Goal: Task Accomplishment & Management: Manage account settings

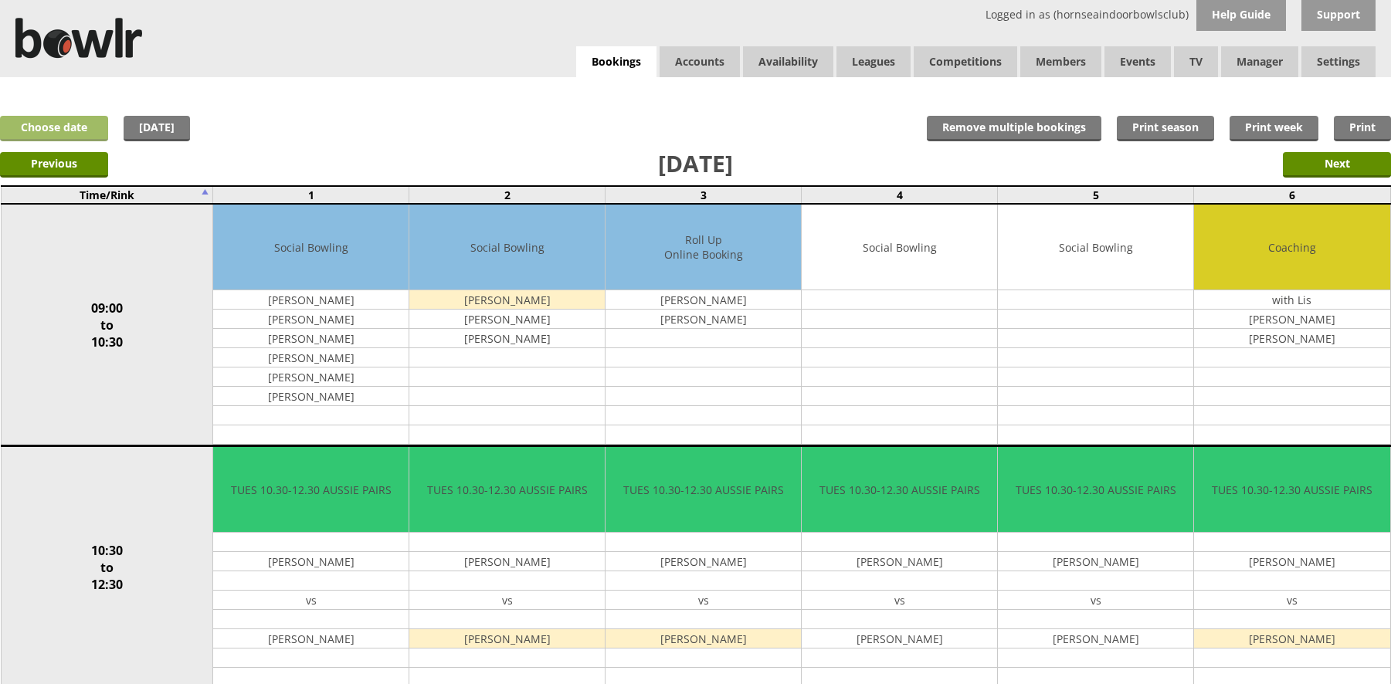
click at [84, 132] on link "Choose date" at bounding box center [54, 128] width 108 height 25
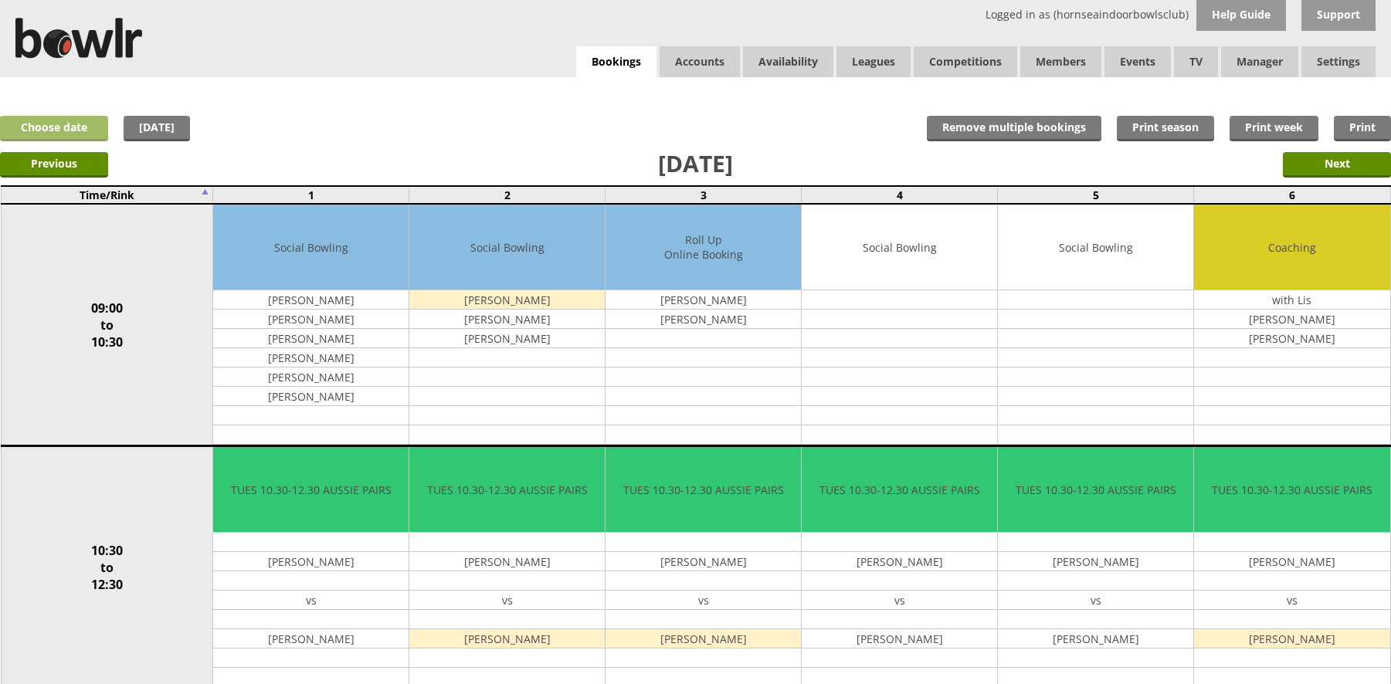
click at [81, 136] on link "Choose date" at bounding box center [54, 128] width 108 height 25
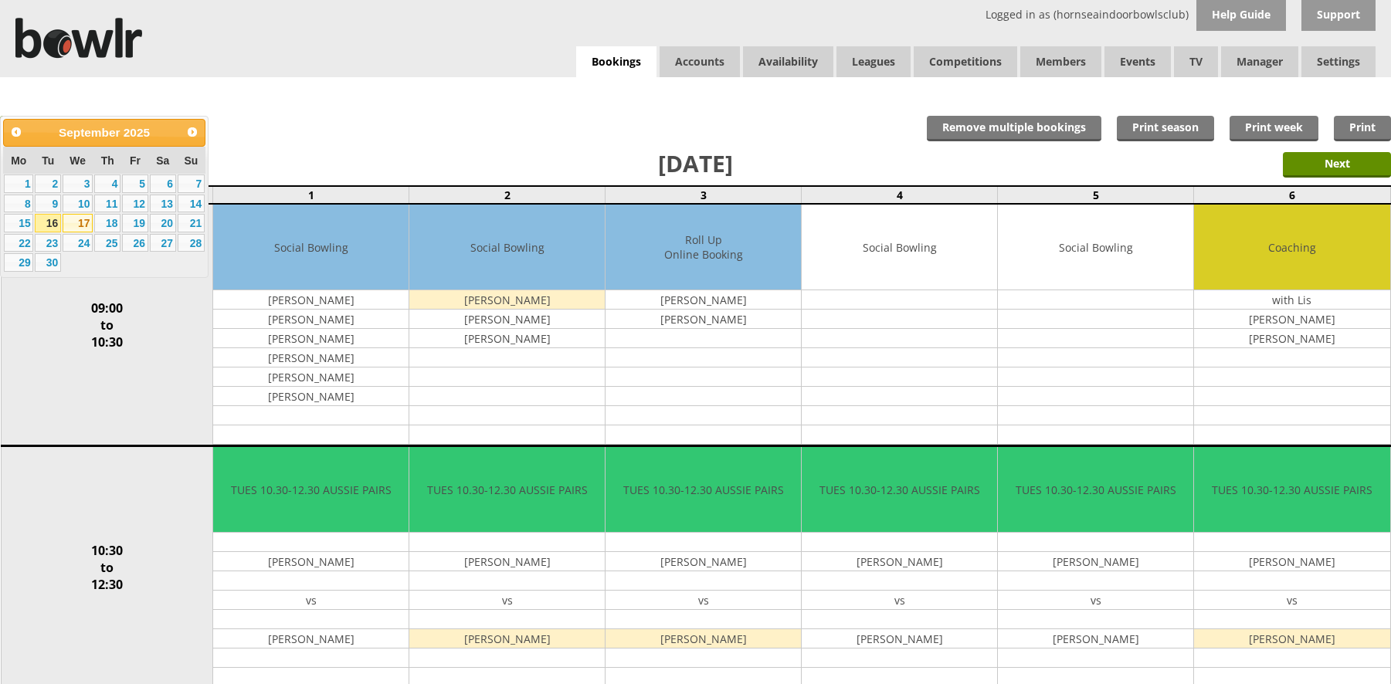
click at [85, 219] on link "17" at bounding box center [78, 223] width 30 height 19
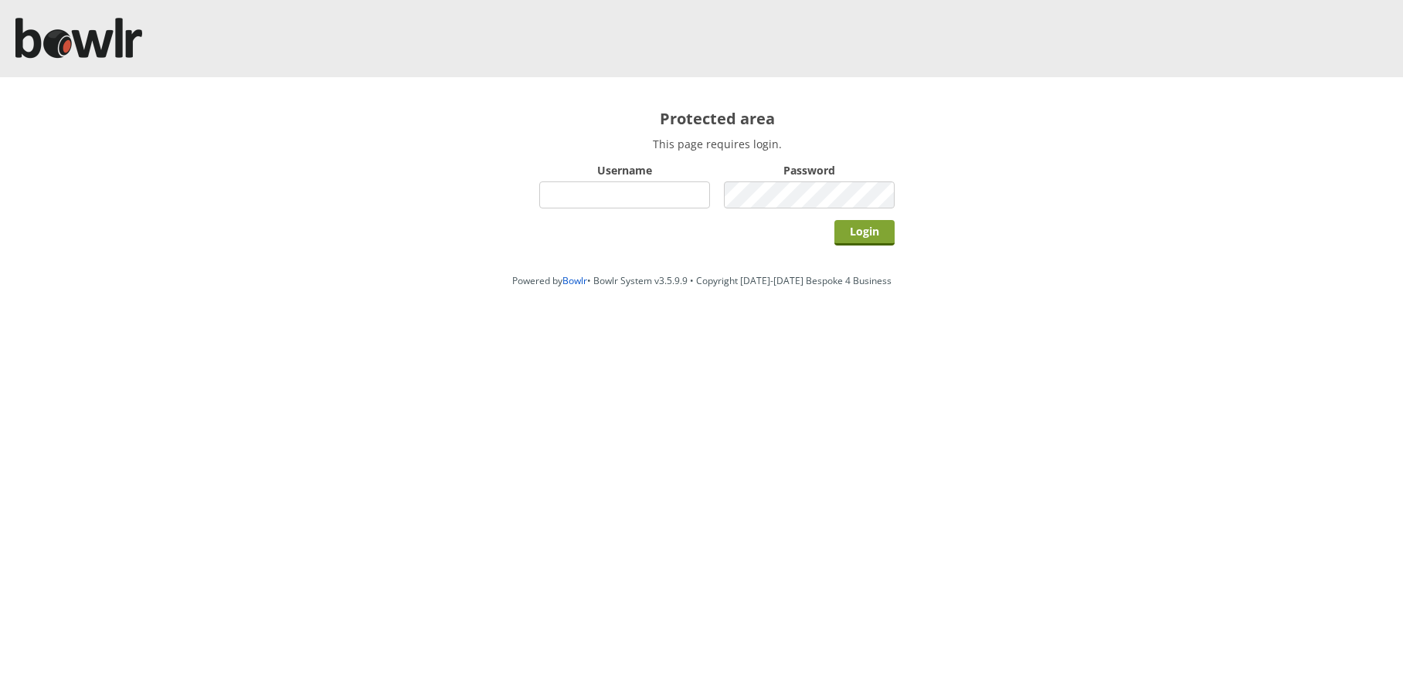
type input "hornseaindoorbowlsclub"
click at [848, 235] on input "Login" at bounding box center [864, 232] width 60 height 25
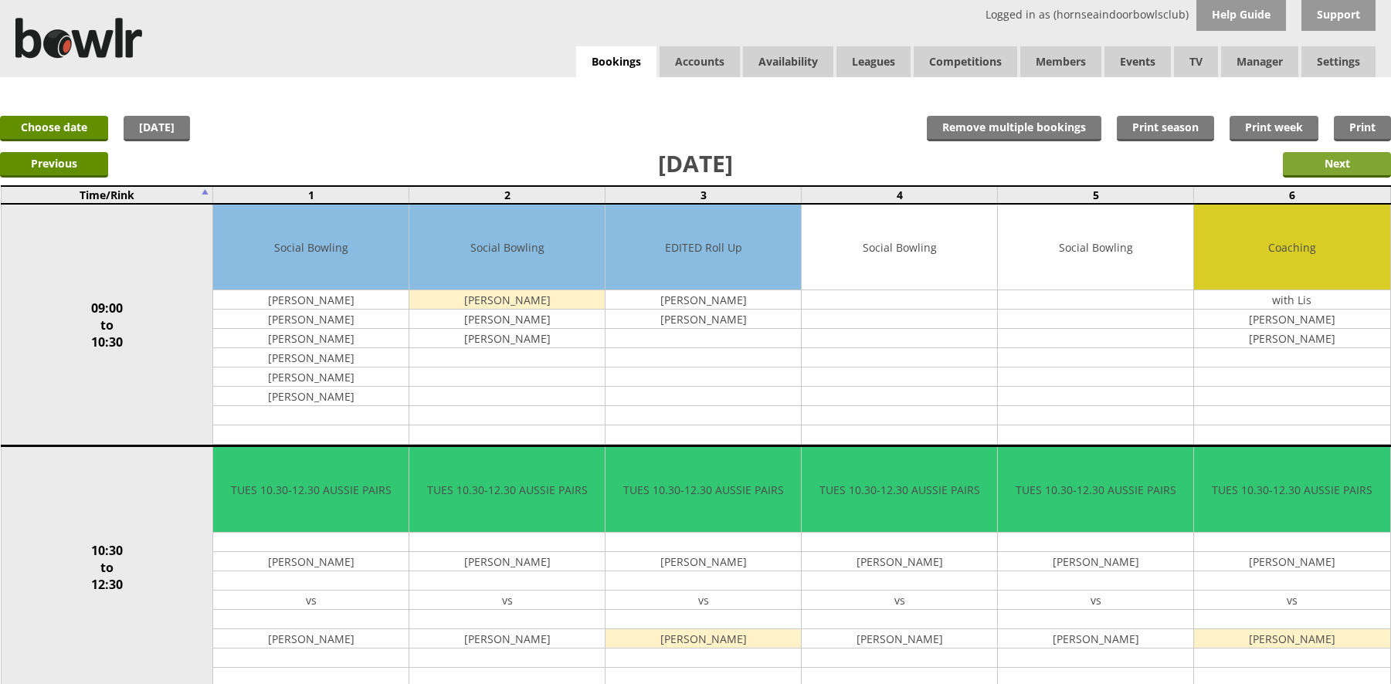
click at [1289, 156] on input "Next" at bounding box center [1337, 164] width 108 height 25
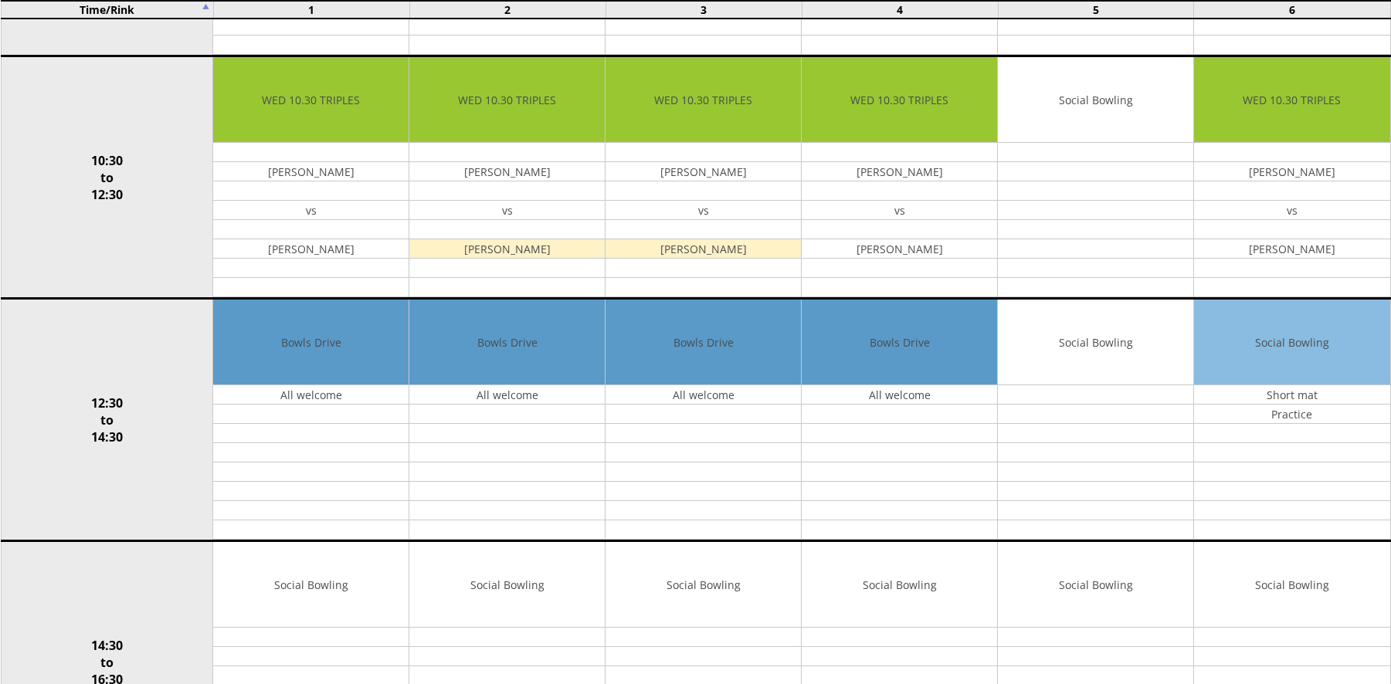
scroll to position [77, 0]
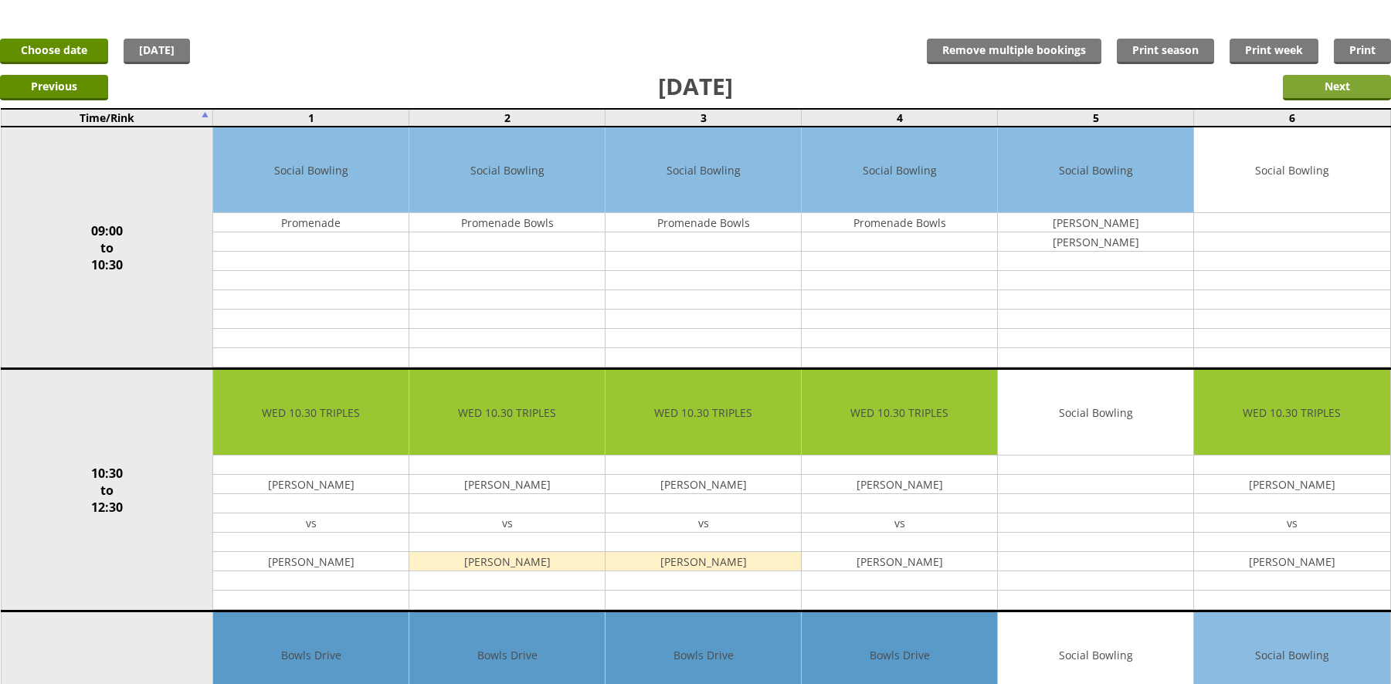
click at [1306, 83] on input "Next" at bounding box center [1337, 87] width 108 height 25
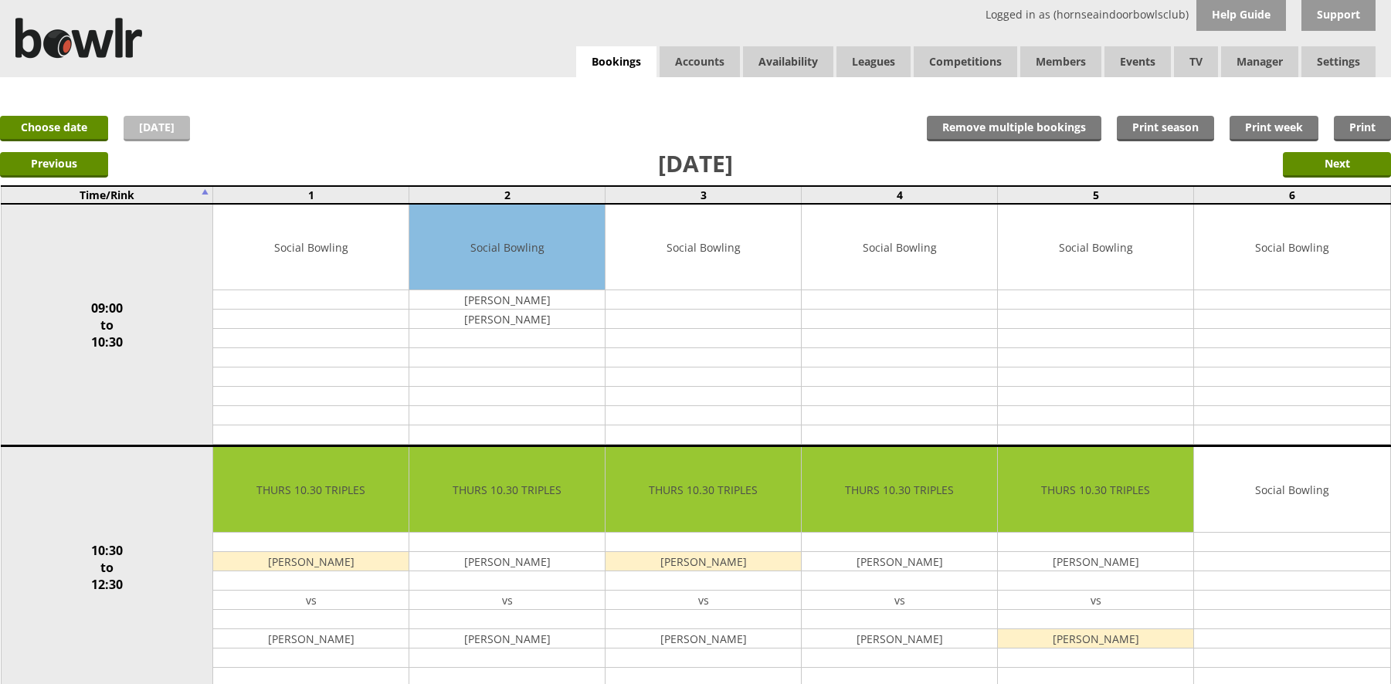
click at [160, 124] on link "[DATE]" at bounding box center [157, 128] width 66 height 25
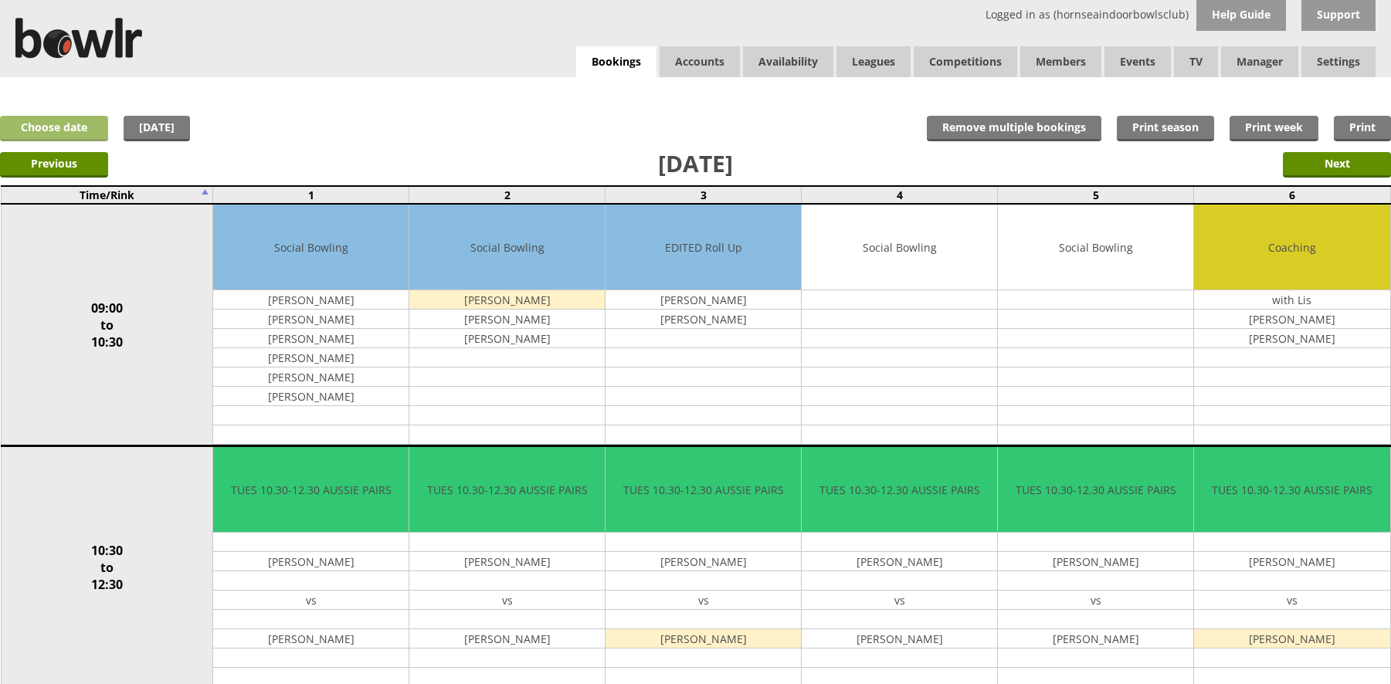
click at [56, 126] on link "Choose date" at bounding box center [54, 128] width 108 height 25
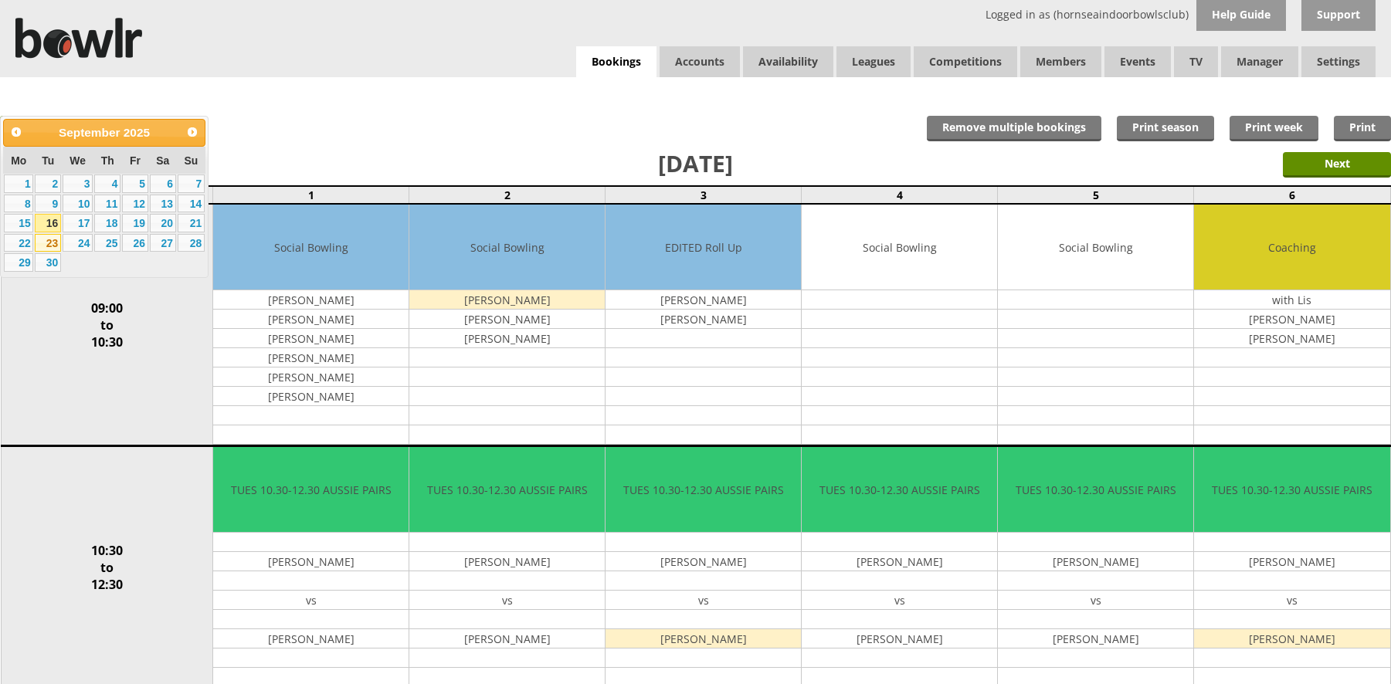
click at [51, 236] on link "23" at bounding box center [48, 243] width 26 height 19
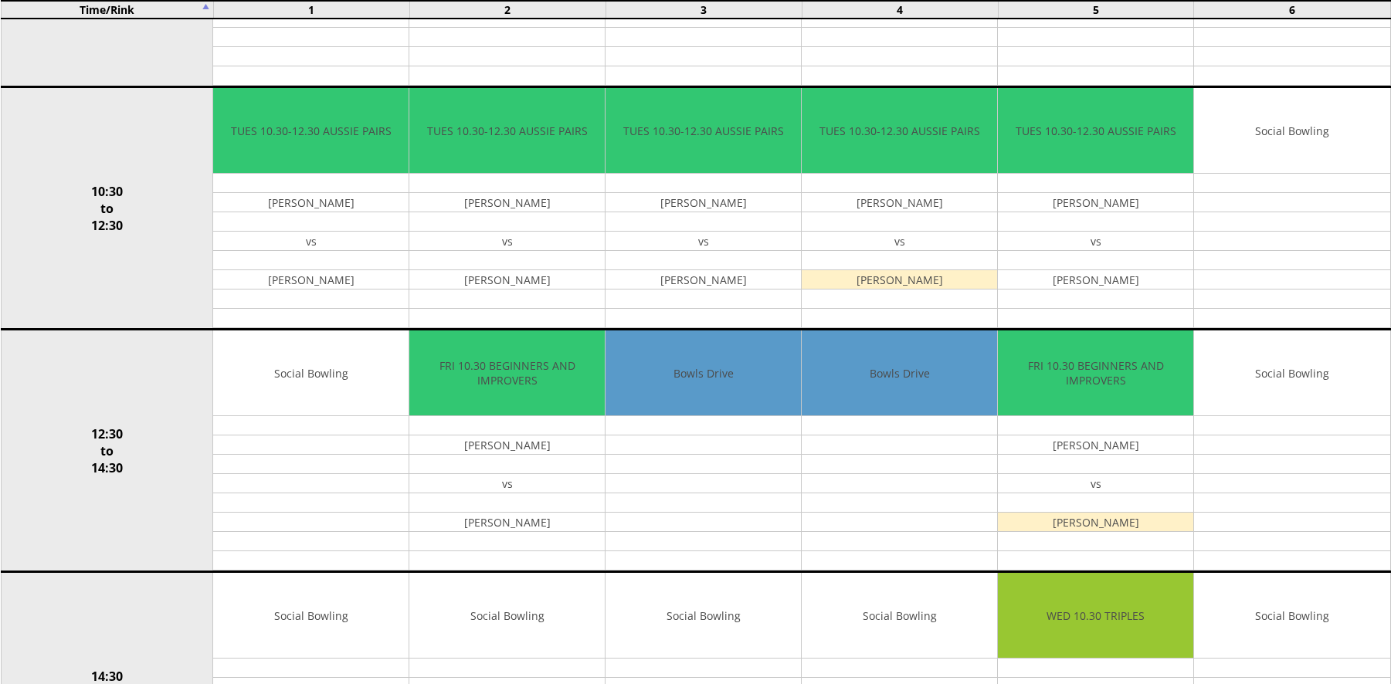
scroll to position [386, 0]
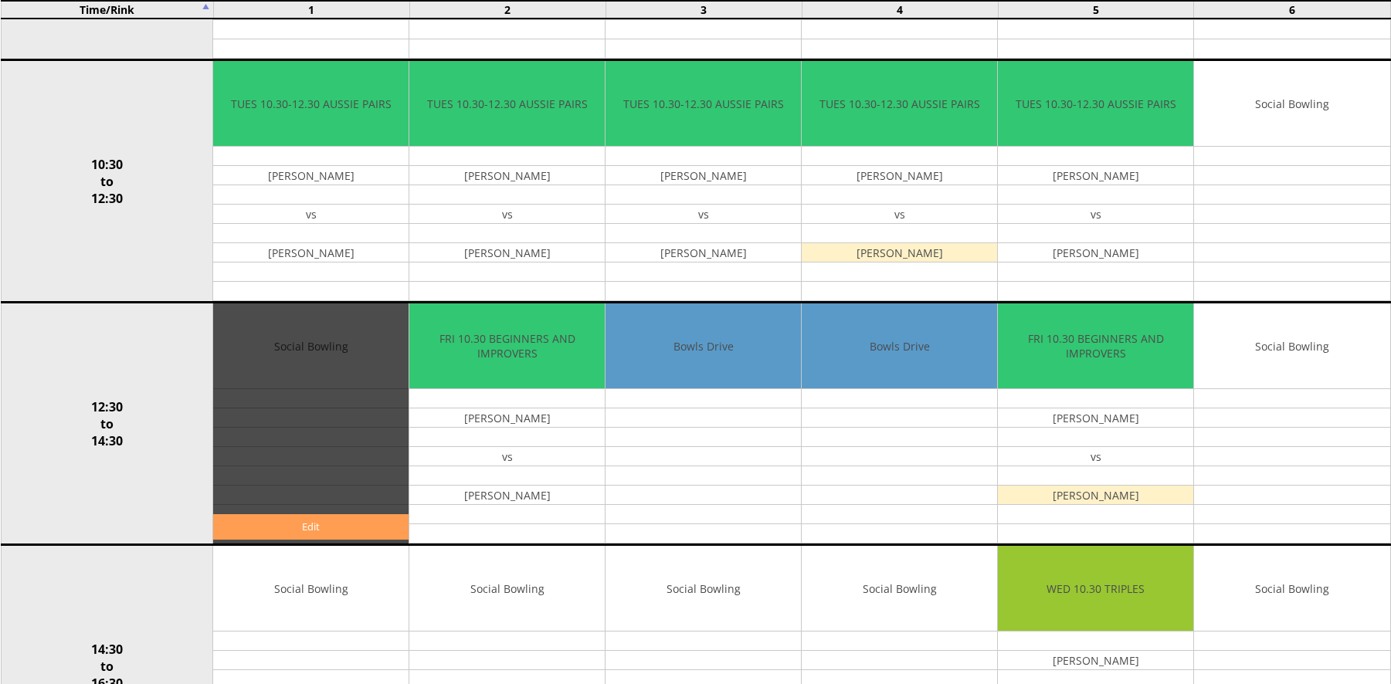
click at [252, 521] on link "Edit" at bounding box center [310, 526] width 195 height 25
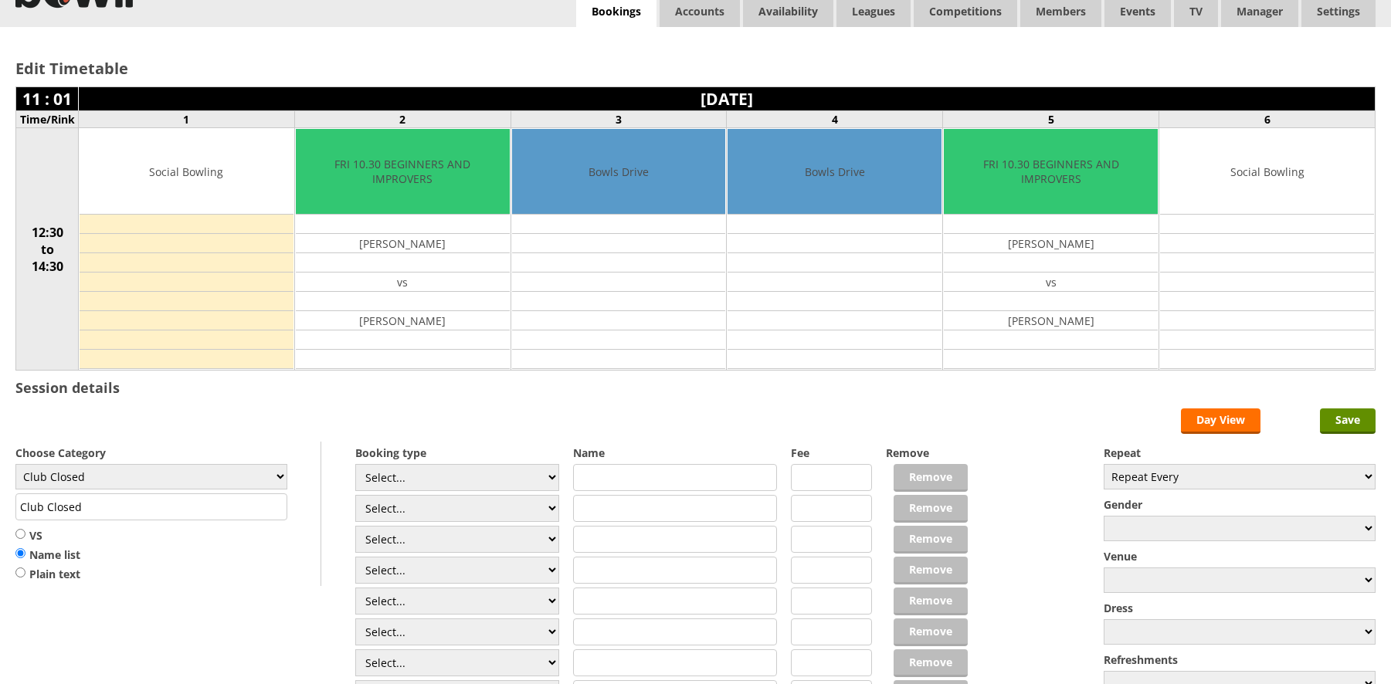
scroll to position [77, 0]
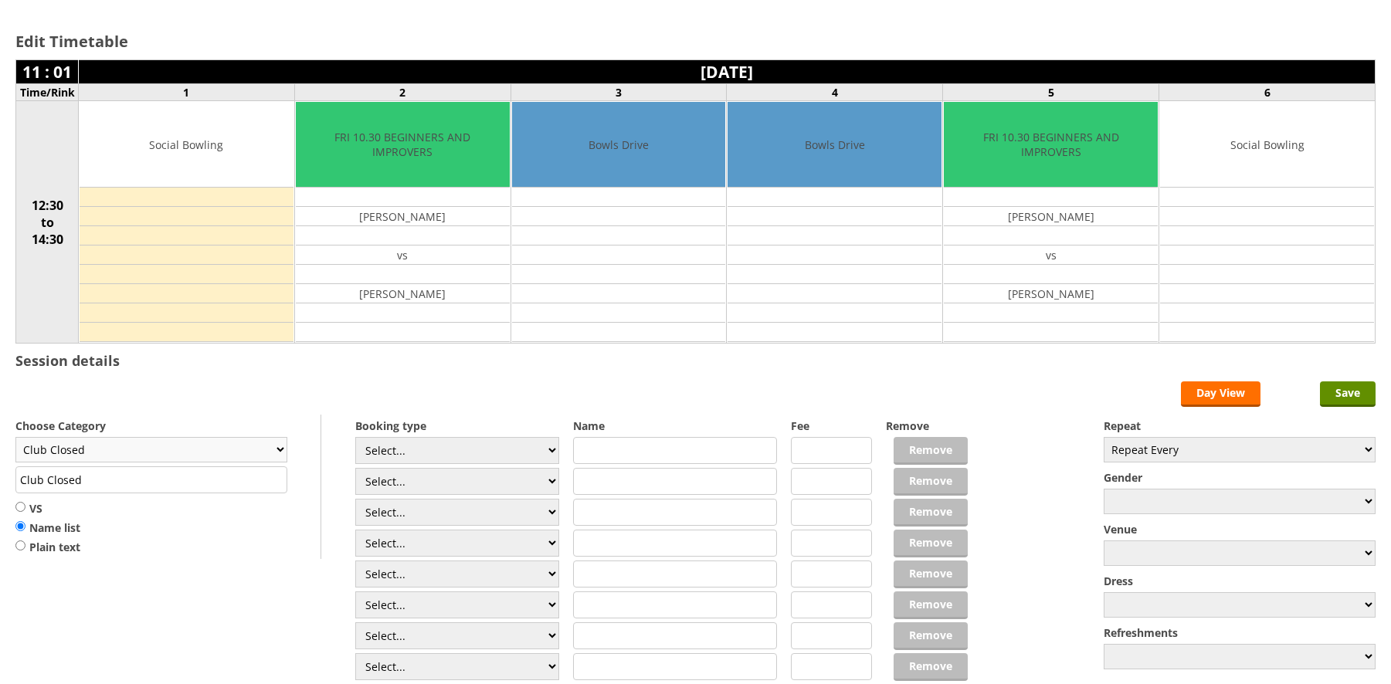
click at [198, 443] on select "Club Closed Singles League Triples League Pairs League Friendly Social Bowling …" at bounding box center [151, 449] width 272 height 25
select select "132"
click at [15, 437] on select "Club Closed Singles League Triples League Pairs League Friendly Social Bowling …" at bounding box center [151, 449] width 272 height 25
type input "Social Bowling"
click at [427, 461] on select "Select... Club Competition (Member) Club Competition (Visitor) National (Member…" at bounding box center [457, 450] width 204 height 27
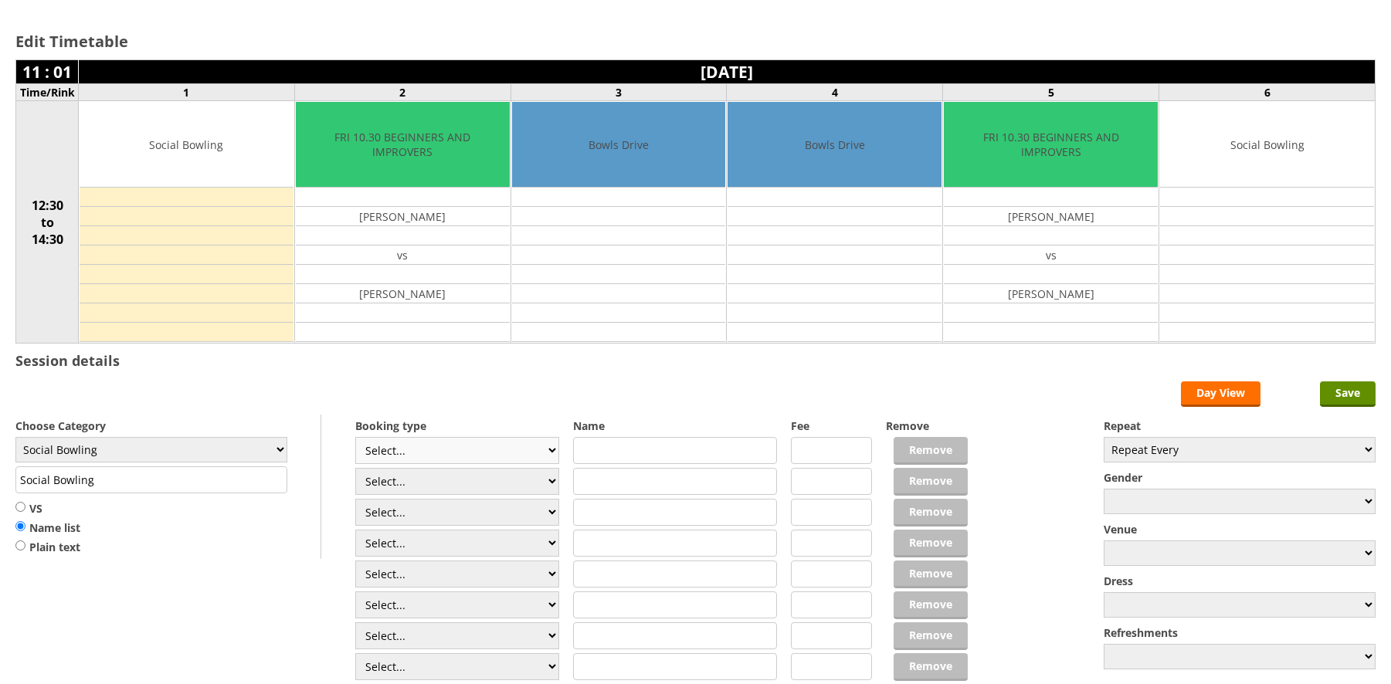
select select "1_54"
click at [355, 437] on select "Select... Club Competition (Member) Club Competition (Visitor) National (Member…" at bounding box center [457, 450] width 204 height 27
type input "3.0000"
click at [422, 480] on select "Select... Club Competition (Member) Club Competition (Visitor) National (Member…" at bounding box center [457, 481] width 204 height 27
select select "1_54"
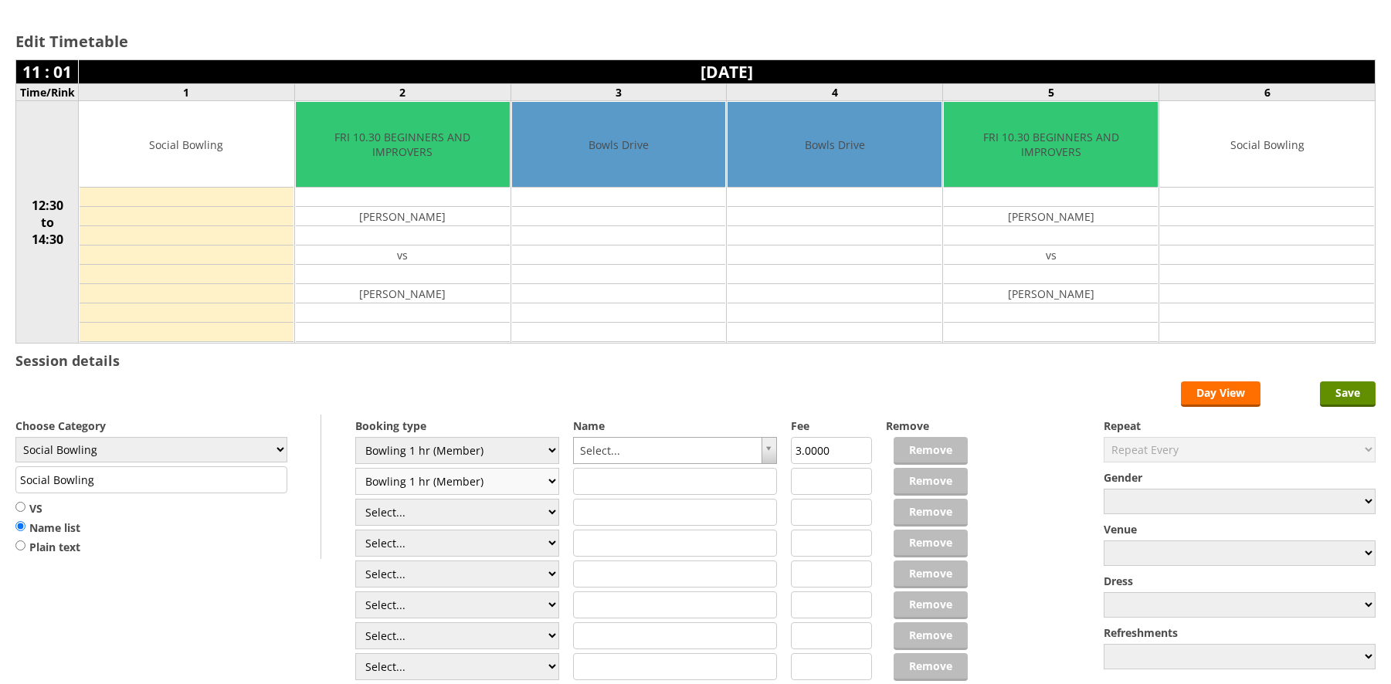
click at [355, 468] on select "Select... Club Competition (Member) Club Competition (Visitor) National (Member…" at bounding box center [457, 481] width 204 height 27
type input "3.0000"
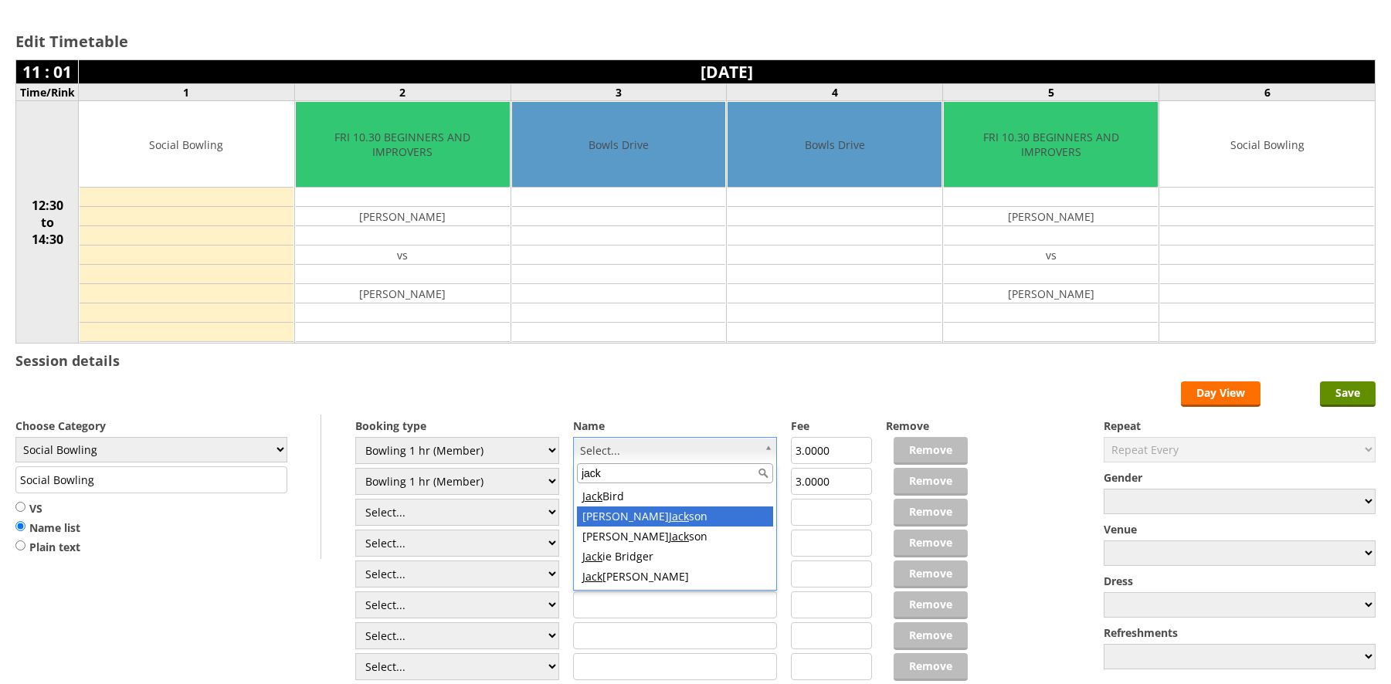
type input "jack"
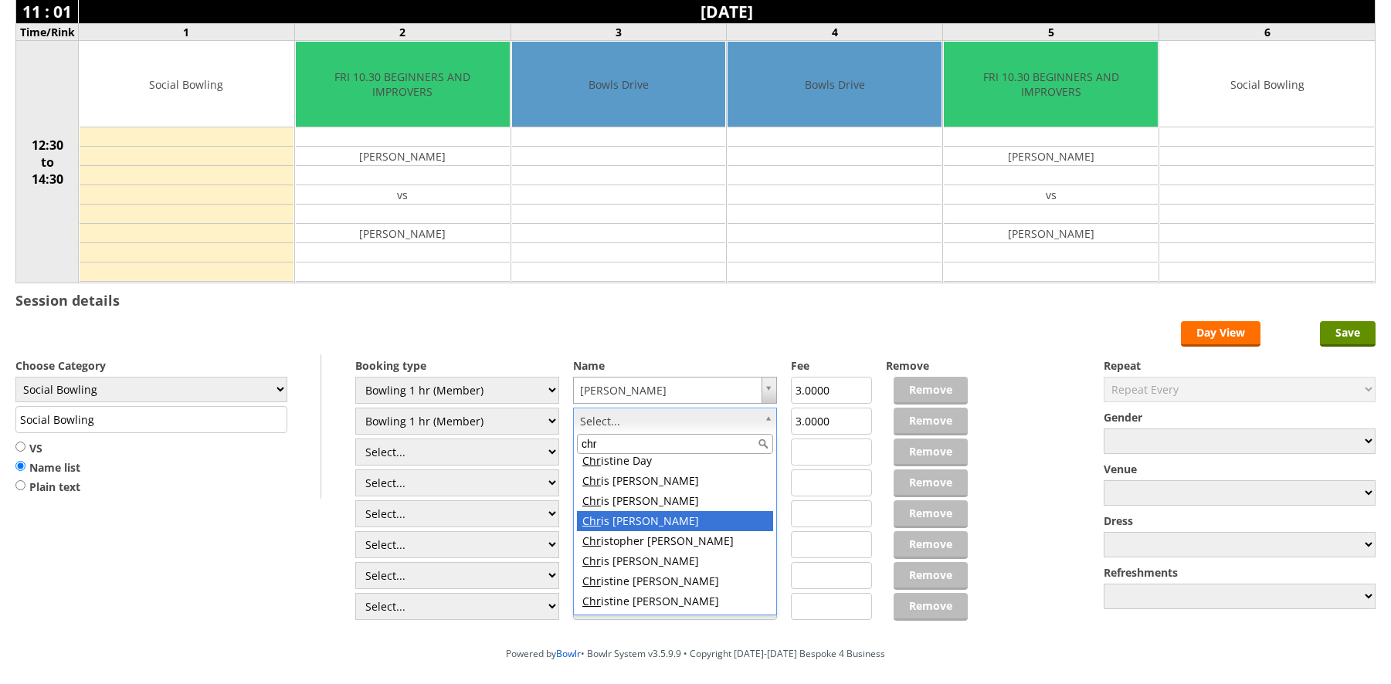
scroll to position [201, 0]
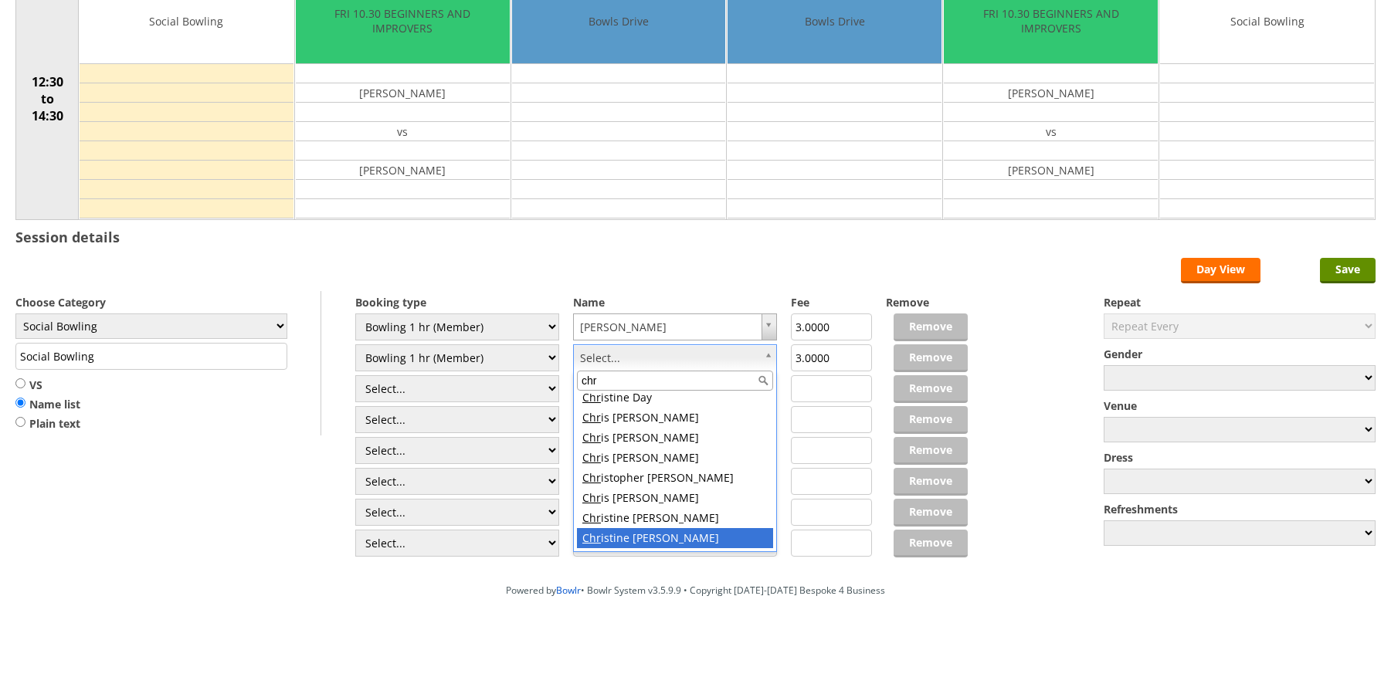
type input "chr"
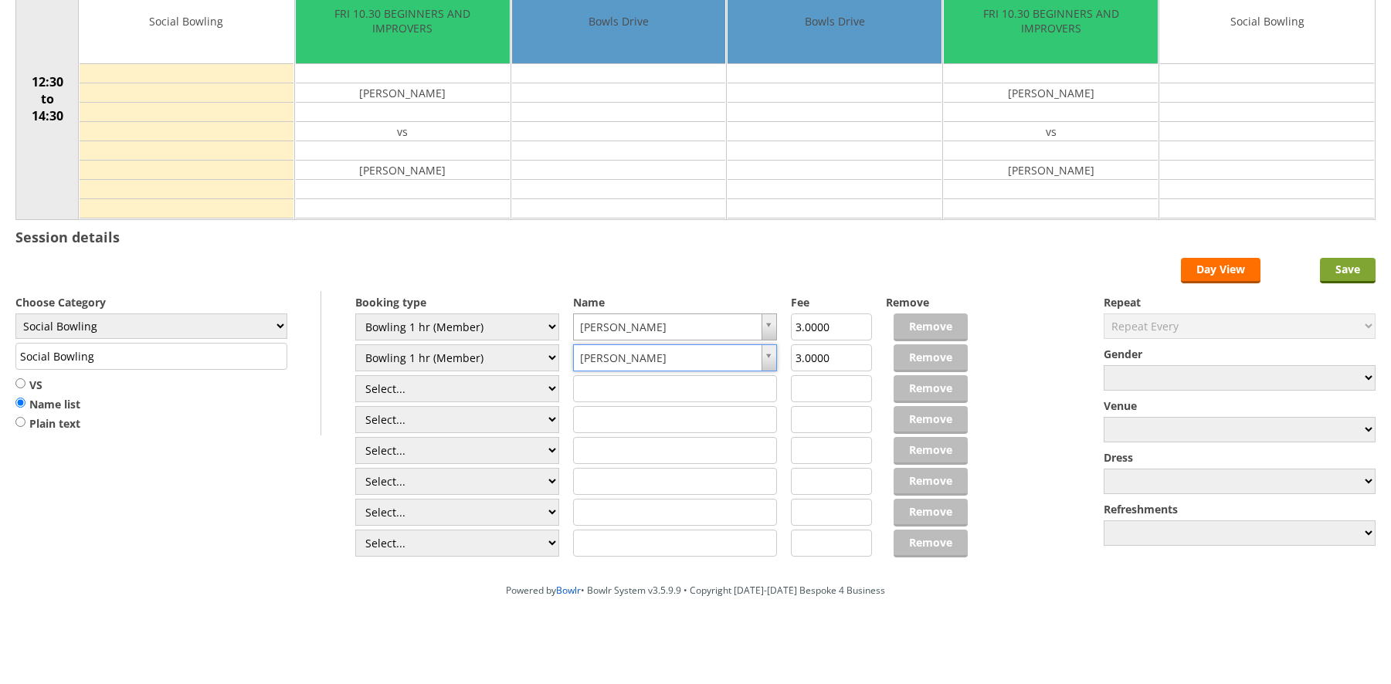
click at [1333, 263] on input "Save" at bounding box center [1348, 270] width 56 height 25
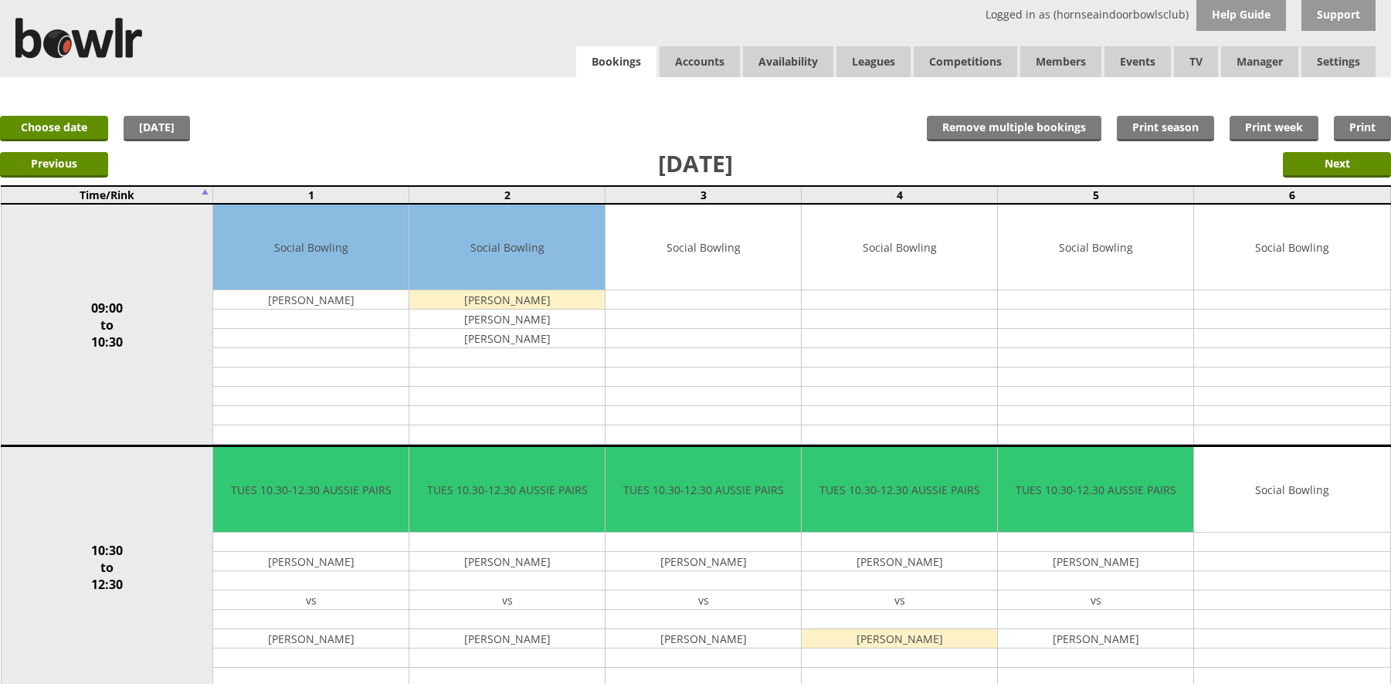
click at [615, 66] on link "Bookings" at bounding box center [616, 62] width 80 height 32
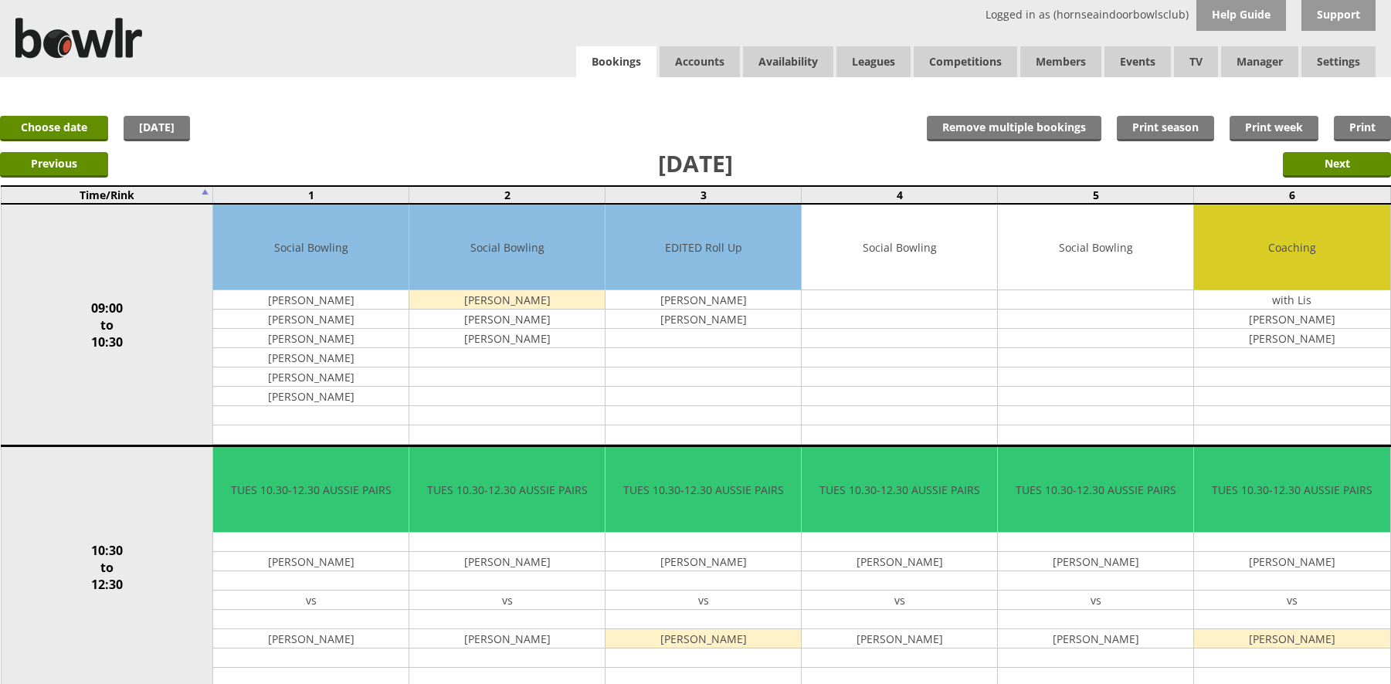
click at [628, 67] on link "Bookings" at bounding box center [616, 62] width 80 height 32
click at [96, 125] on link "Choose date" at bounding box center [54, 128] width 108 height 25
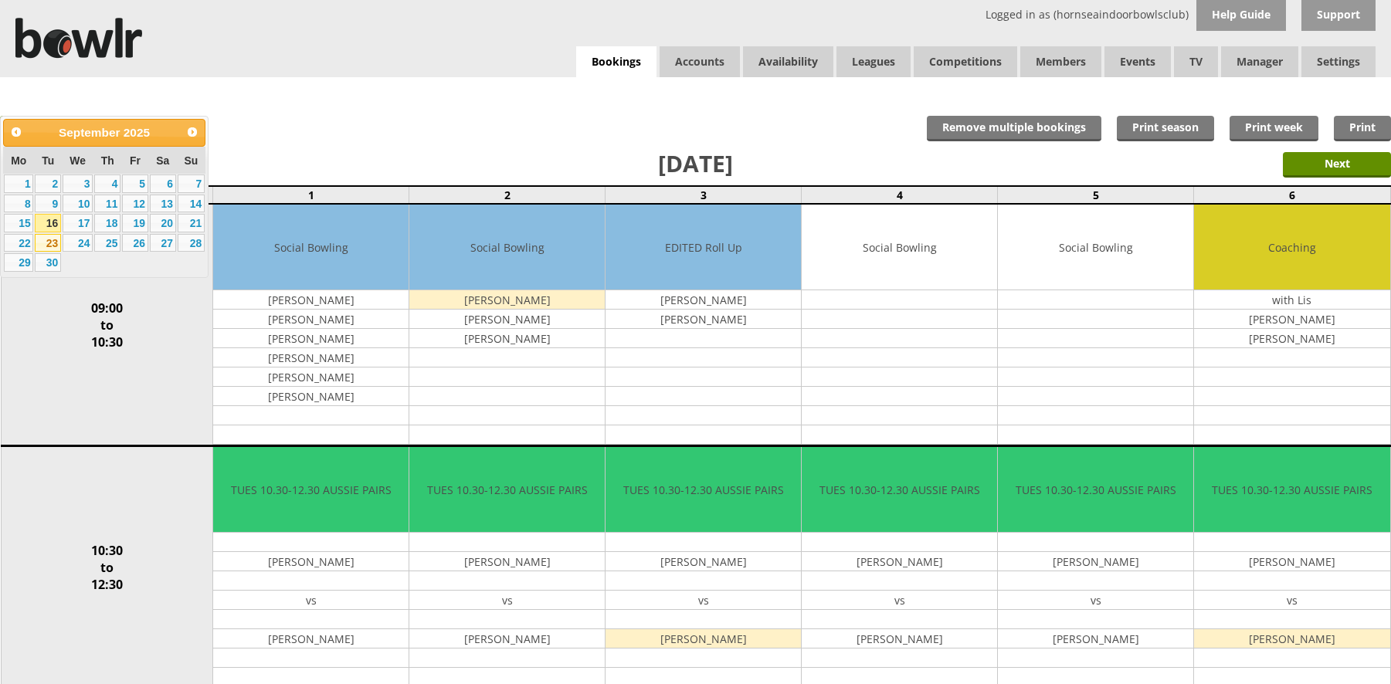
click at [47, 238] on link "23" at bounding box center [48, 243] width 26 height 19
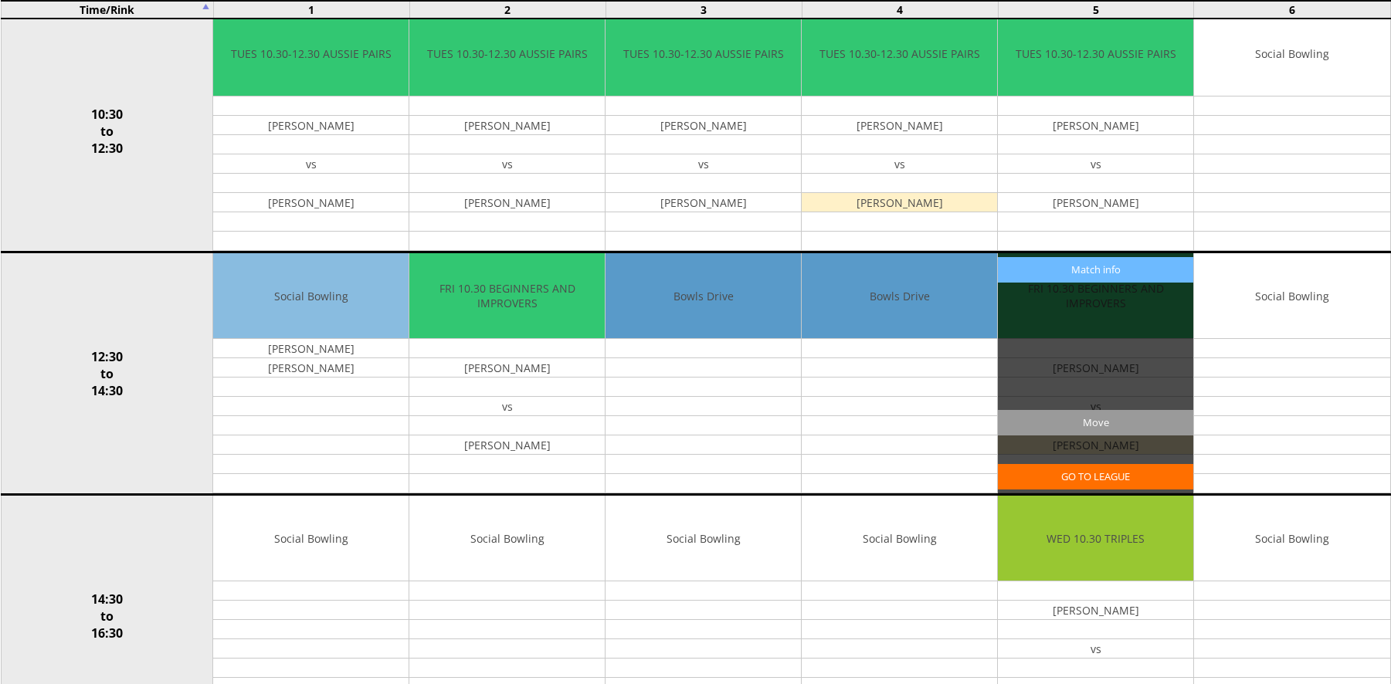
scroll to position [464, 0]
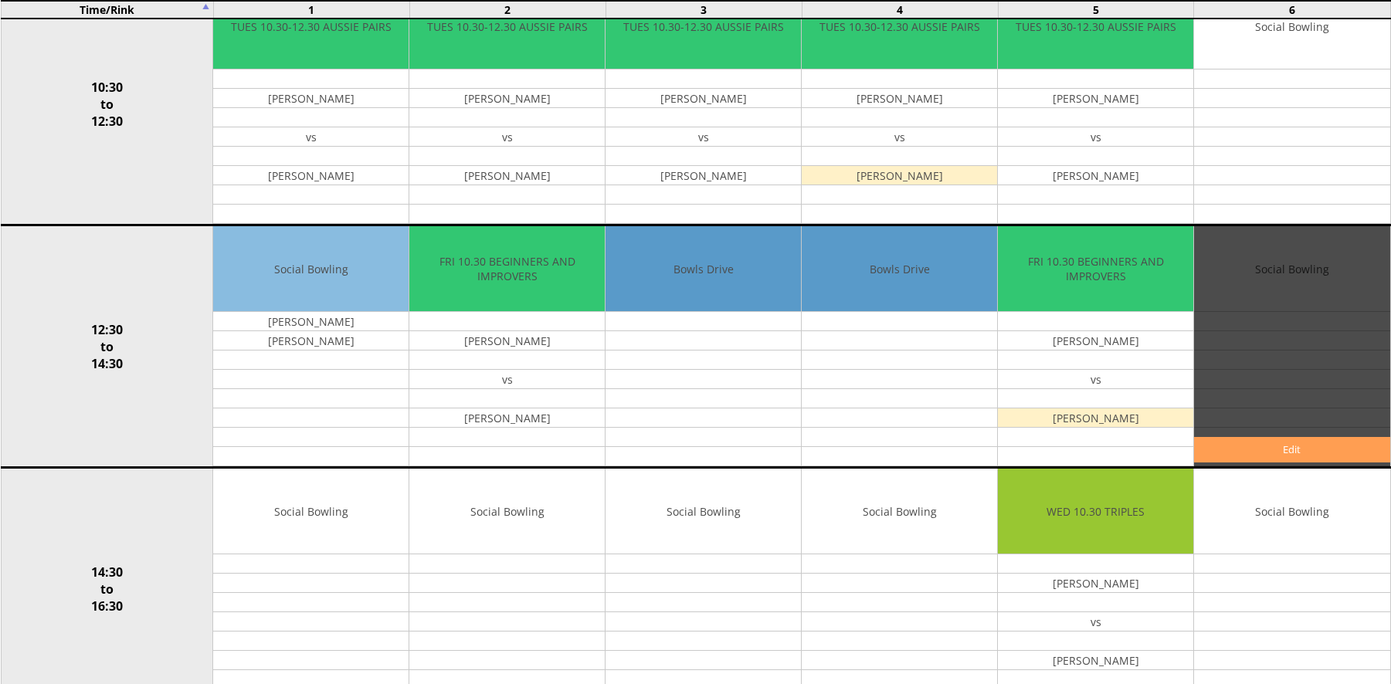
click at [1298, 443] on link "Edit" at bounding box center [1291, 449] width 195 height 25
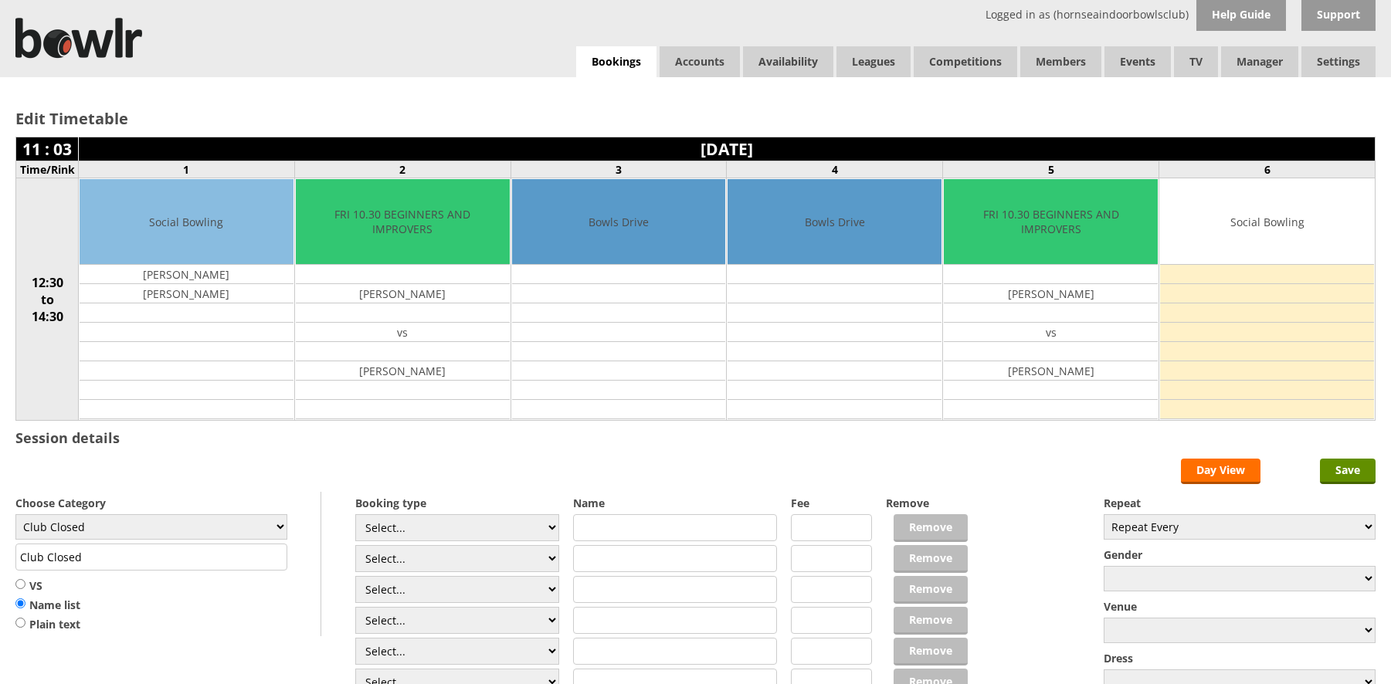
scroll to position [155, 0]
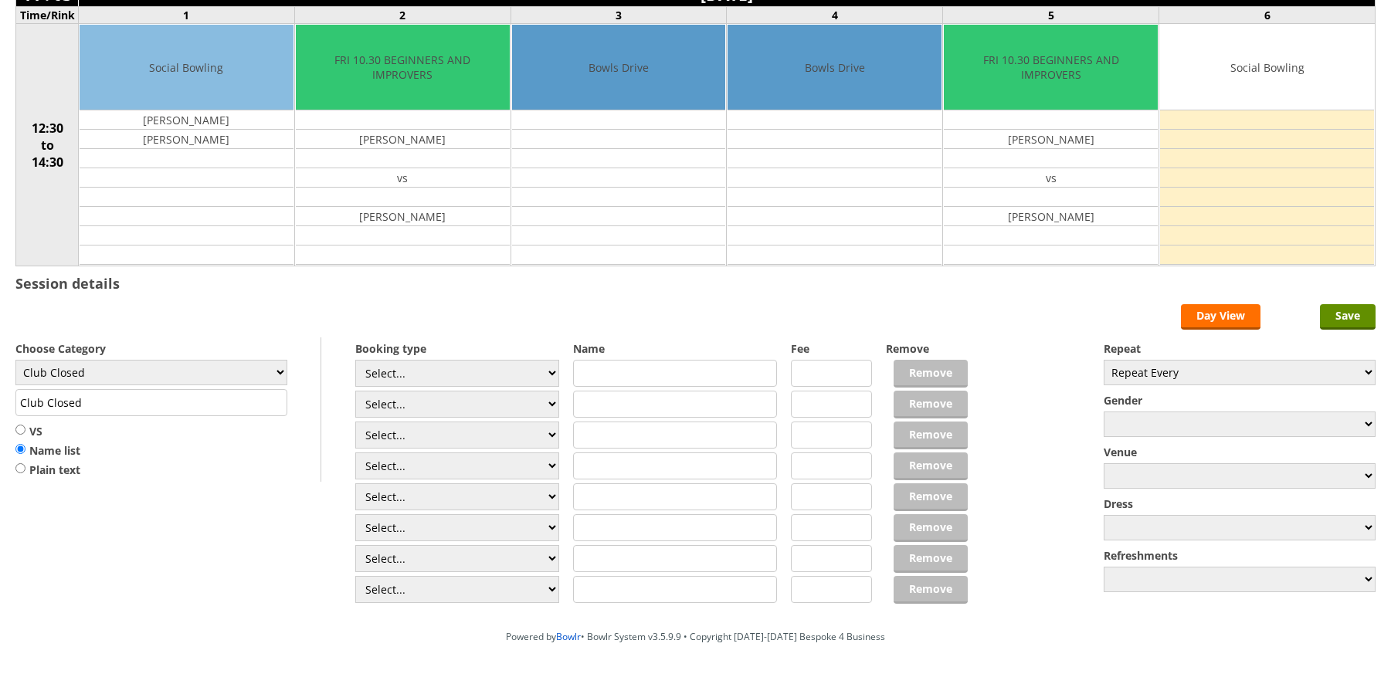
click at [622, 375] on input "text" at bounding box center [675, 373] width 204 height 27
click at [159, 379] on select "Club Closed Singles League Triples League Pairs League Friendly Social Bowling …" at bounding box center [151, 372] width 272 height 25
select select "133"
click at [15, 360] on select "Club Closed Singles League Triples League Pairs League Friendly Social Bowling …" at bounding box center [151, 372] width 272 height 25
click at [124, 396] on input "Coaching" at bounding box center [151, 402] width 272 height 27
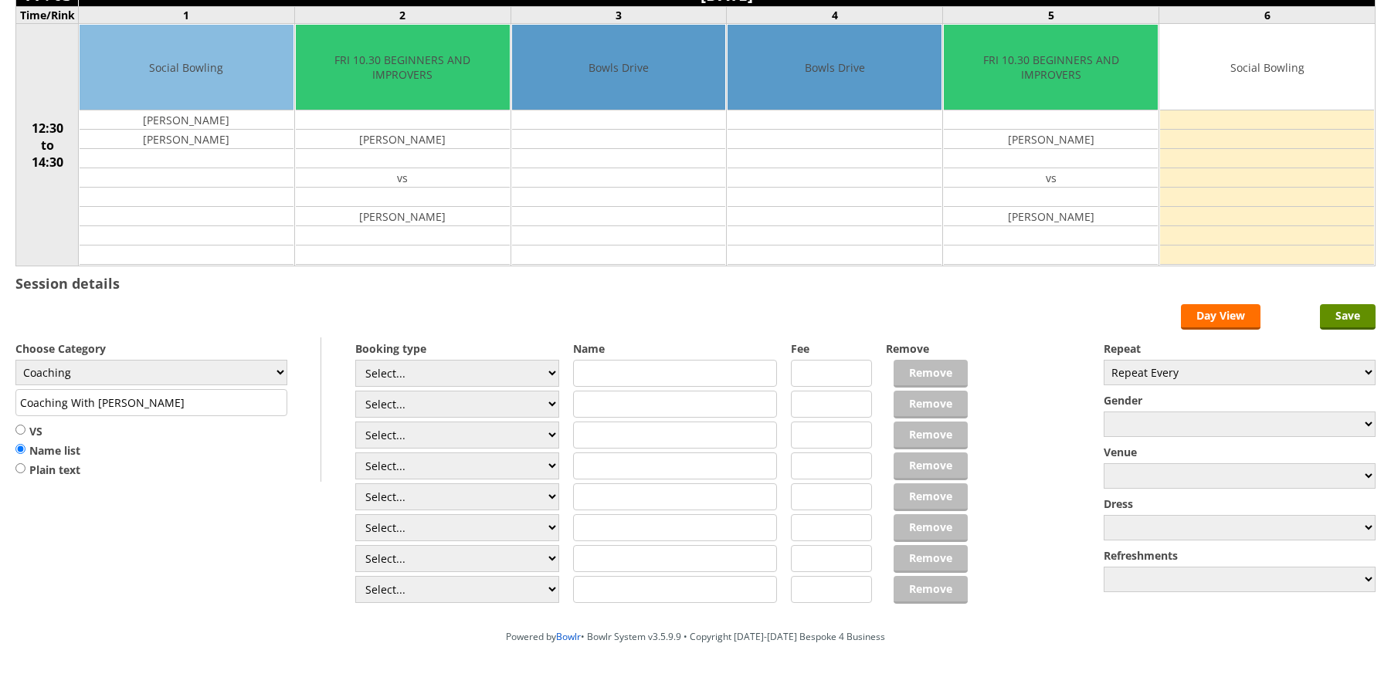
type input "Coaching With [PERSON_NAME]"
click at [608, 371] on input "text" at bounding box center [675, 373] width 204 height 27
type input "1:30pm"
click at [540, 406] on select "Select... Club Competition (Member) Club Competition (Visitor) National (Member…" at bounding box center [457, 404] width 204 height 27
select select "1_54"
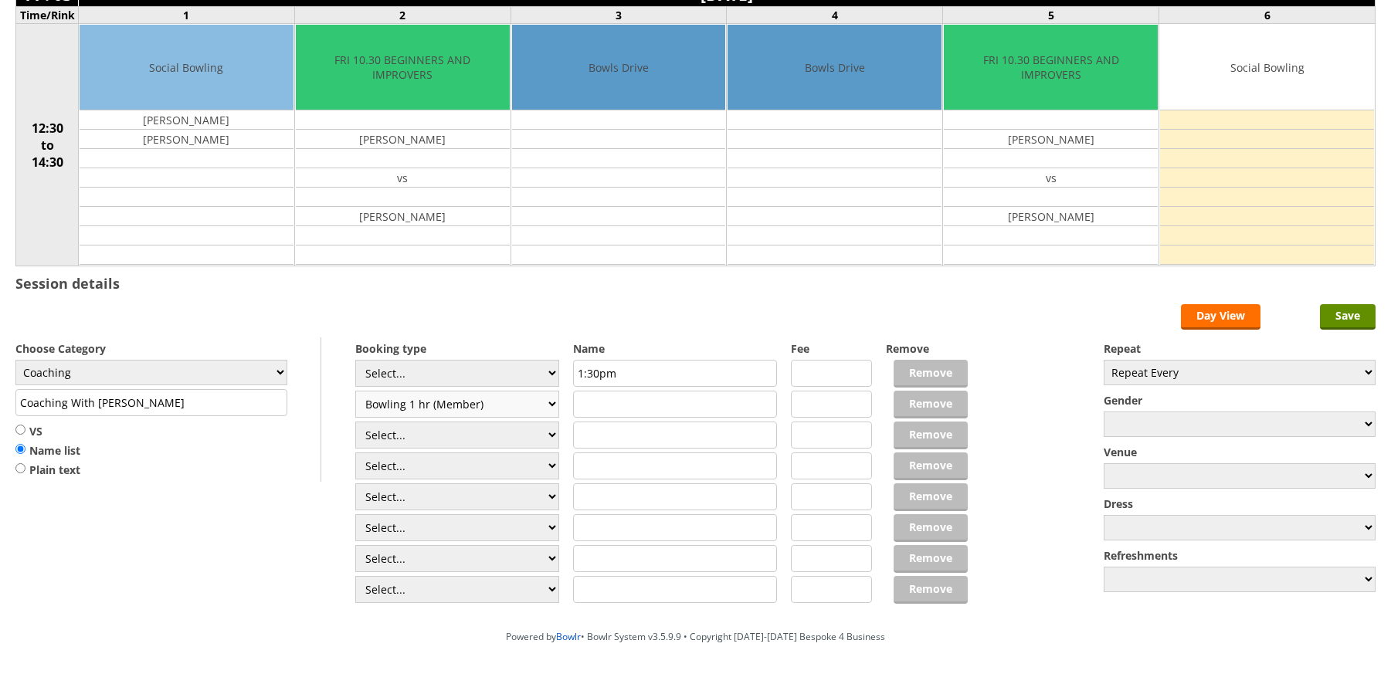
click at [355, 391] on select "Select... Club Competition (Member) Club Competition (Visitor) National (Member…" at bounding box center [457, 404] width 204 height 27
type input "Coaching"
type input "3.0000"
click at [501, 430] on select "Select... Club Competition (Member) Club Competition (Visitor) National (Member…" at bounding box center [457, 435] width 204 height 27
select select "1_54"
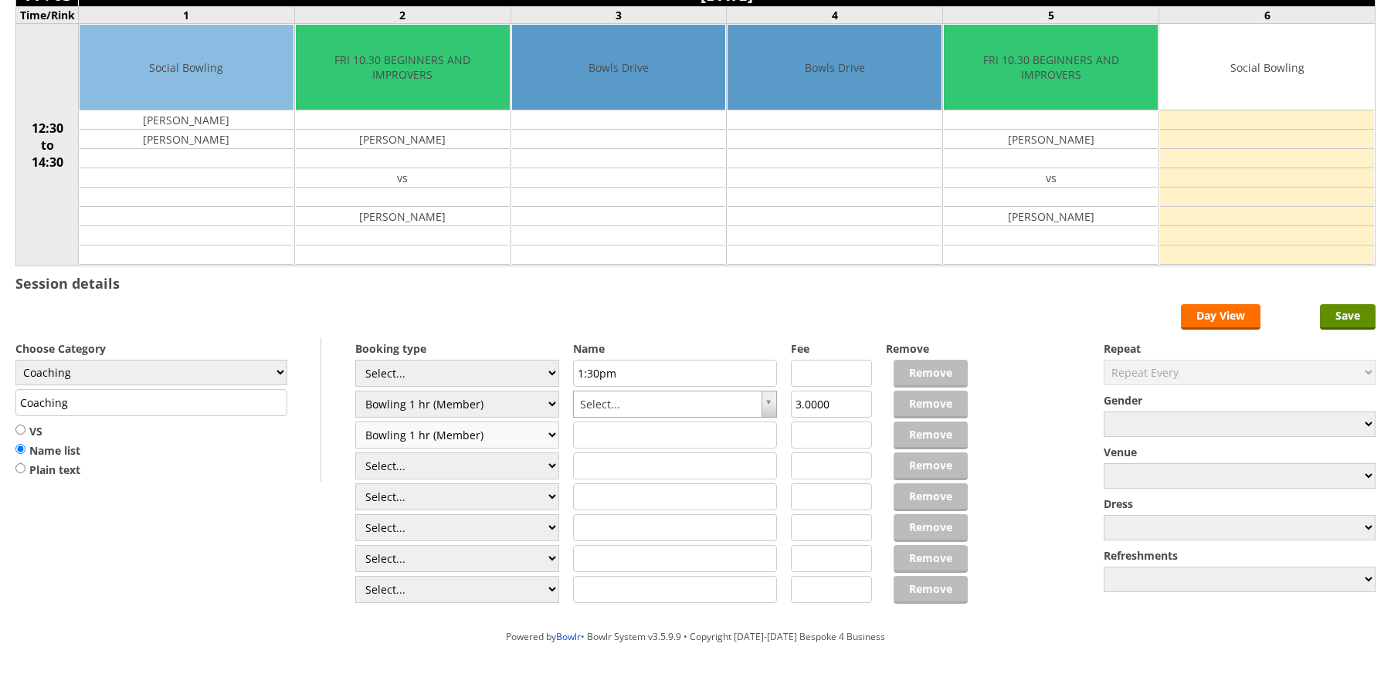
click at [355, 422] on select "Select... Club Competition (Member) Club Competition (Visitor) National (Member…" at bounding box center [457, 435] width 204 height 27
type input "3.0000"
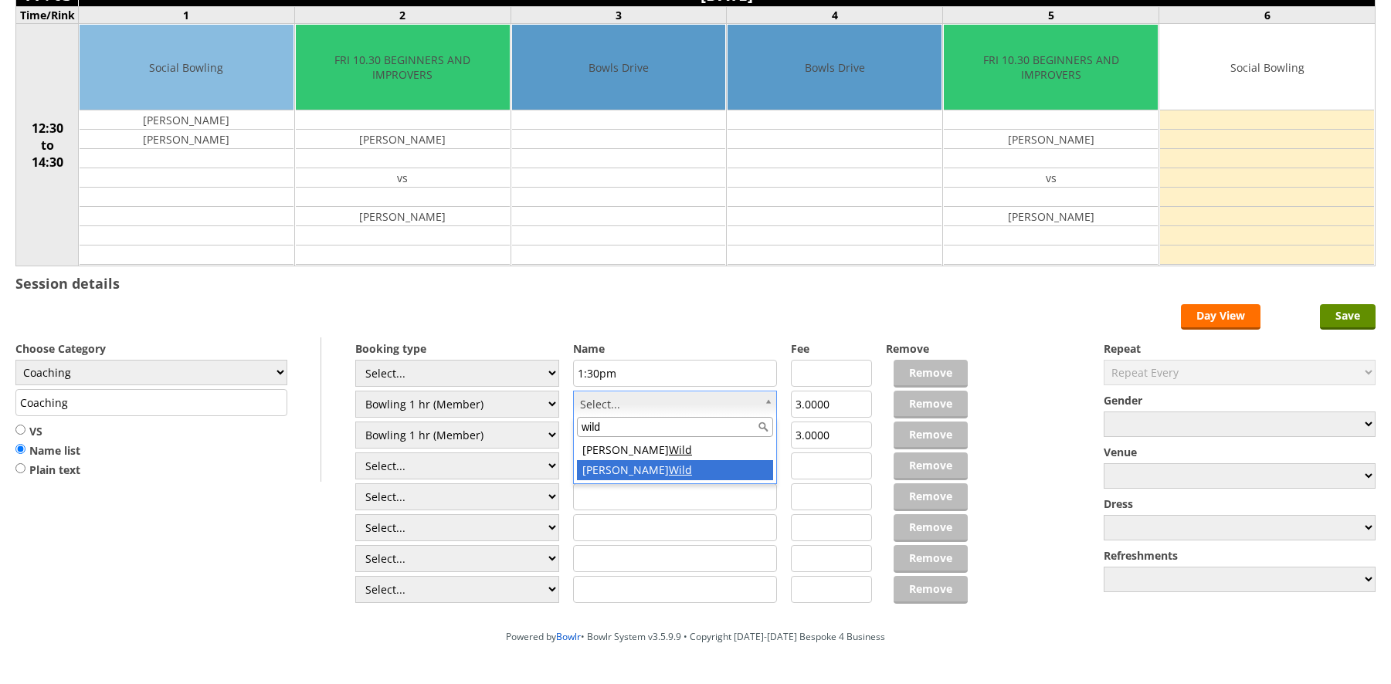
type input "wild"
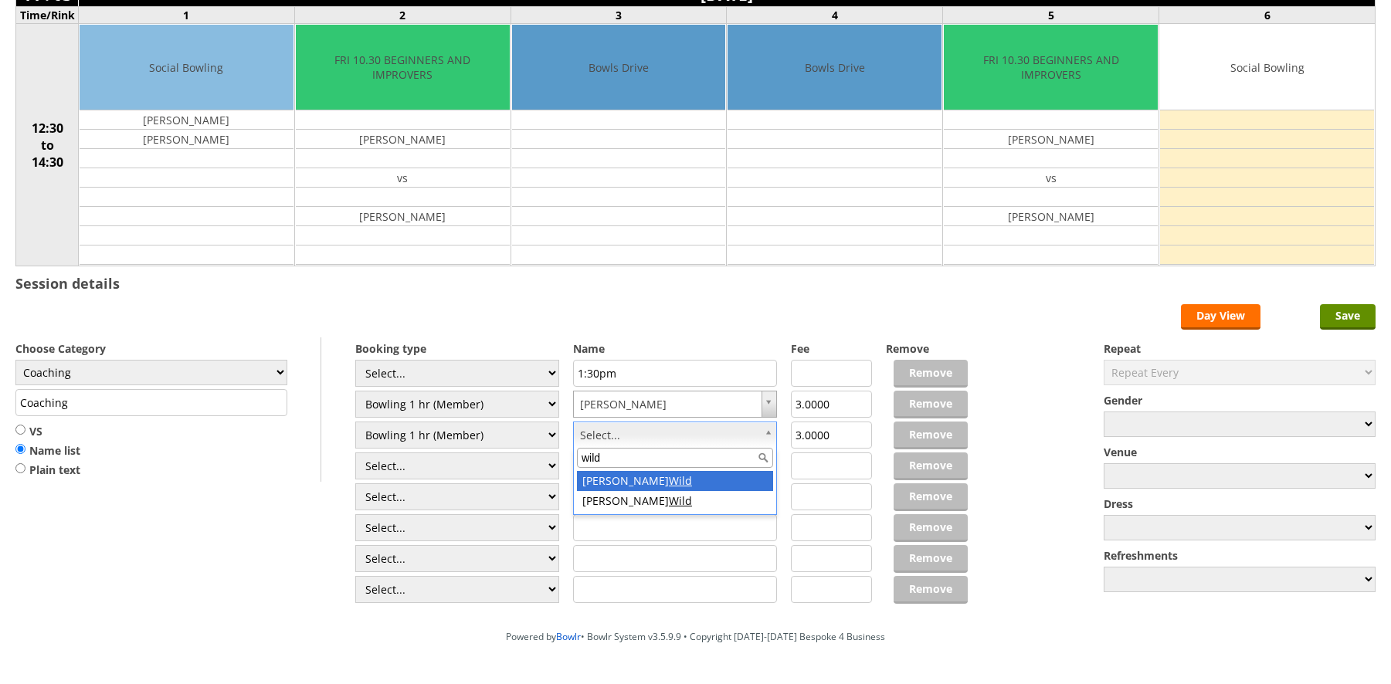
type input "wild"
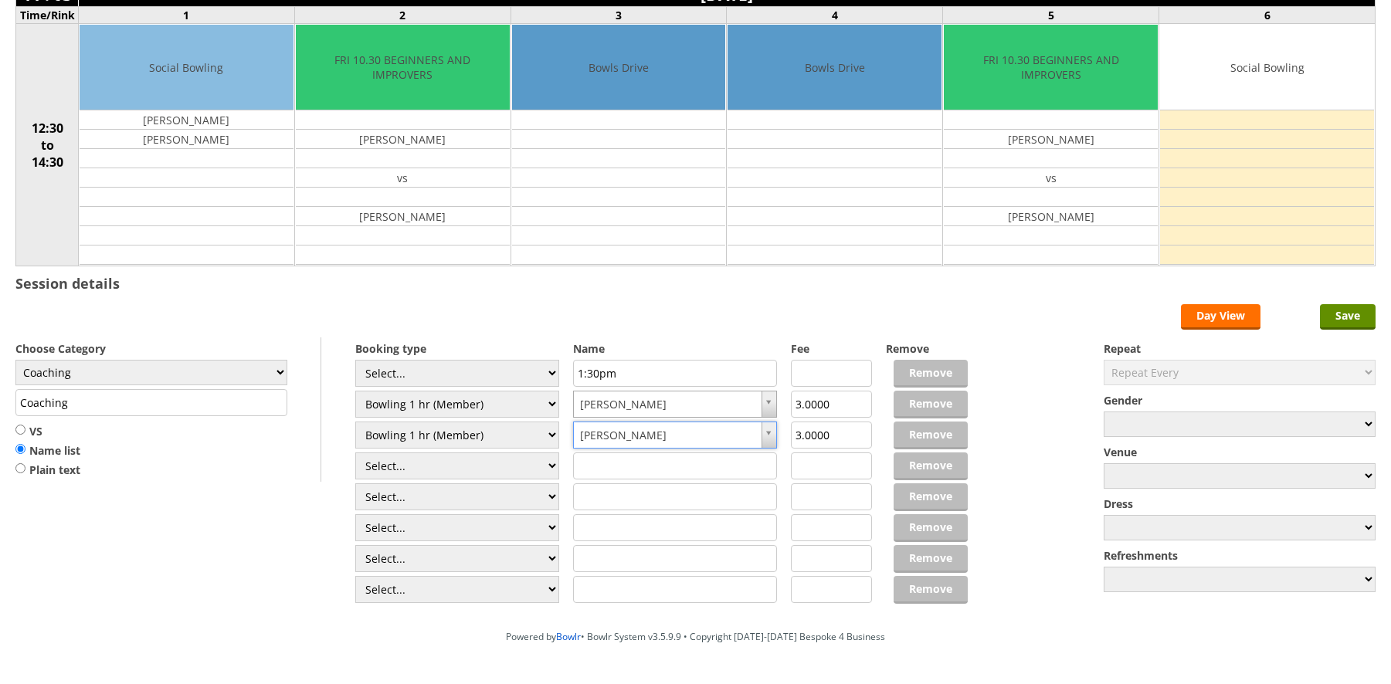
click at [144, 408] on input "Coaching" at bounding box center [151, 402] width 272 height 27
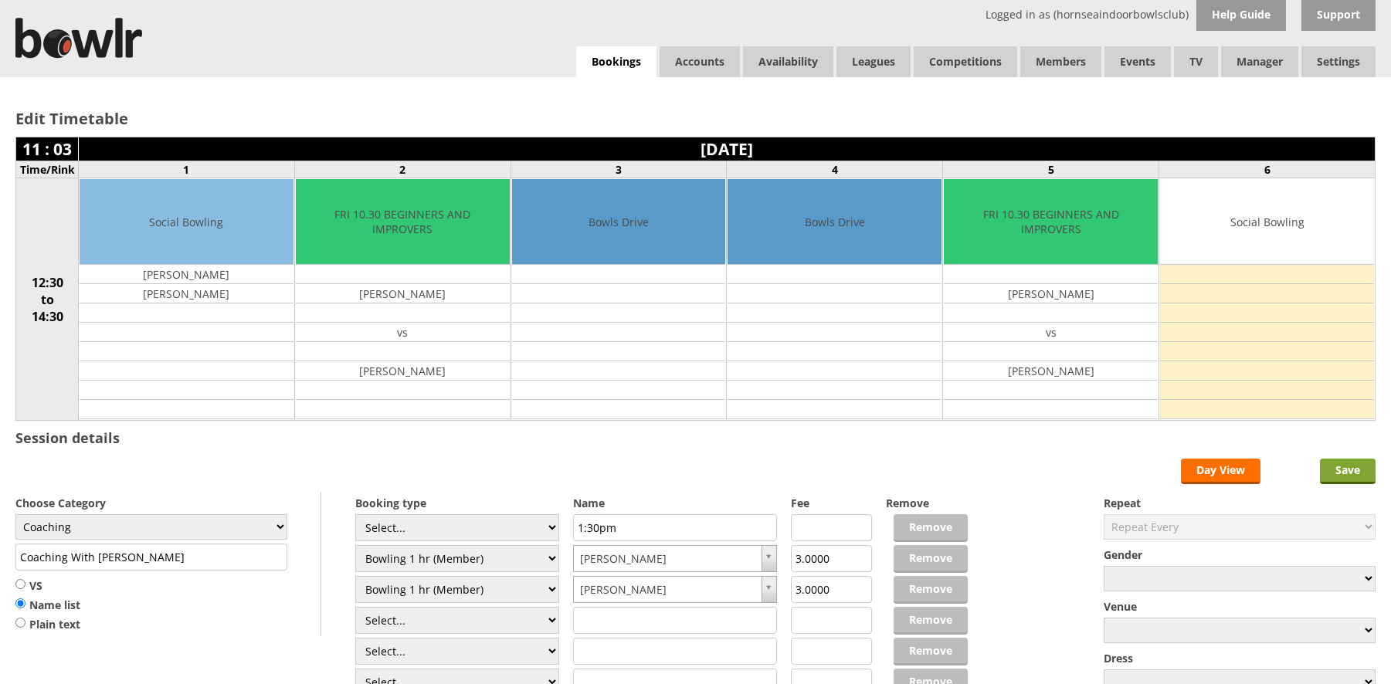
type input "Coaching With [PERSON_NAME]"
click at [1348, 466] on input "Save" at bounding box center [1348, 471] width 56 height 25
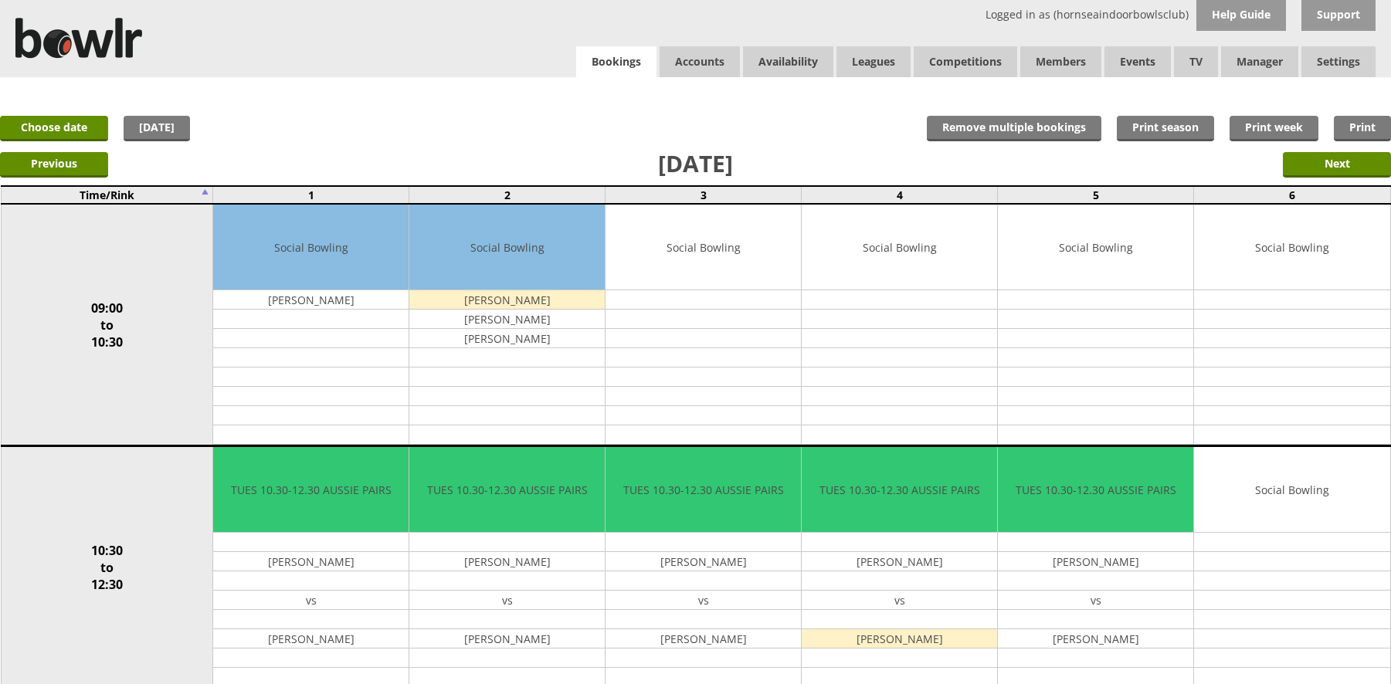
click at [644, 58] on link "Bookings" at bounding box center [616, 62] width 80 height 32
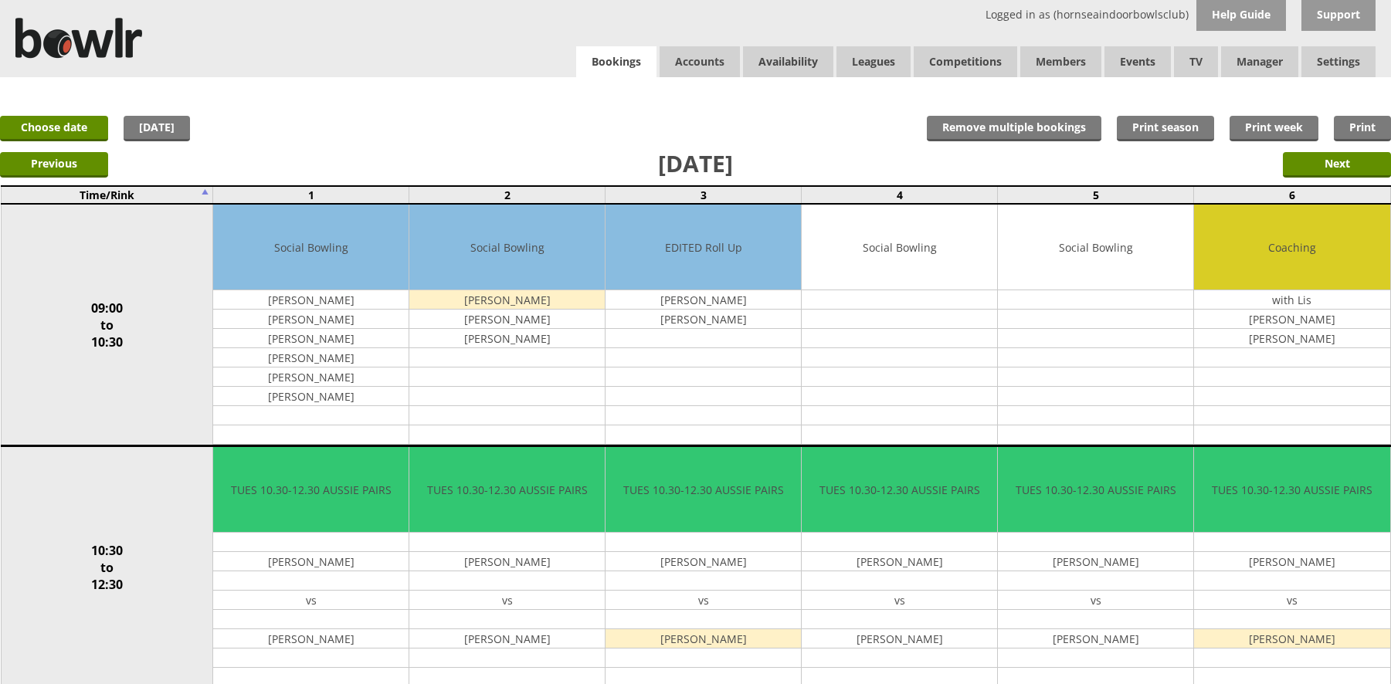
click at [616, 67] on link "Bookings" at bounding box center [616, 62] width 80 height 32
